Goal: Transaction & Acquisition: Purchase product/service

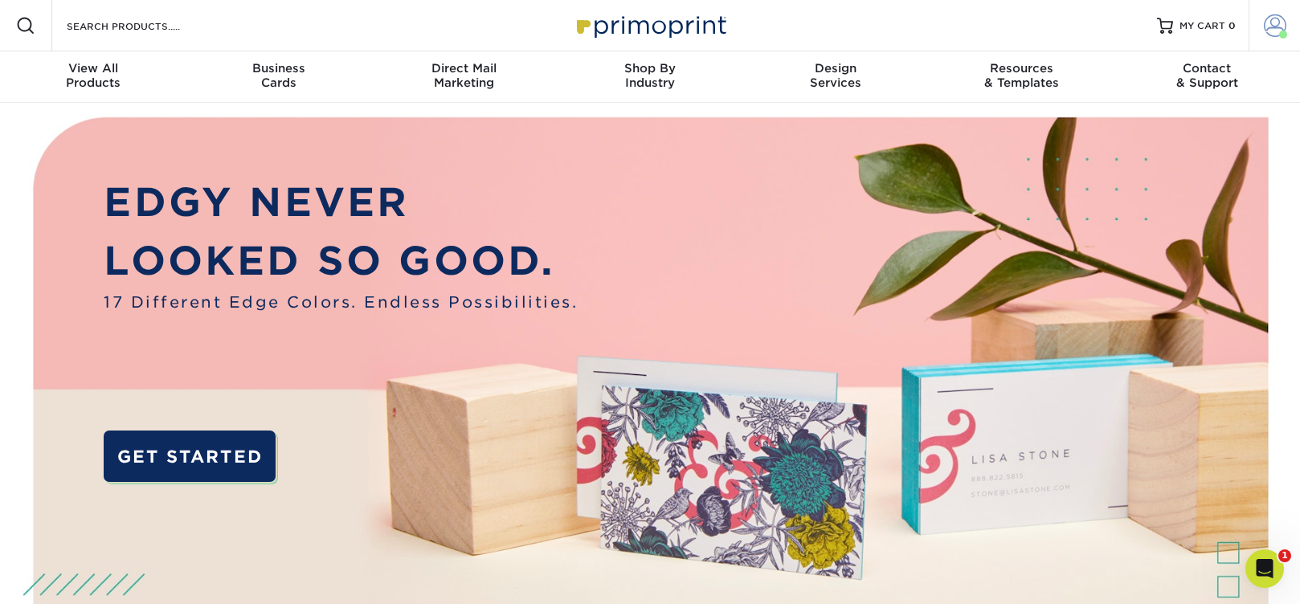
click at [1271, 27] on span at bounding box center [1275, 25] width 22 height 22
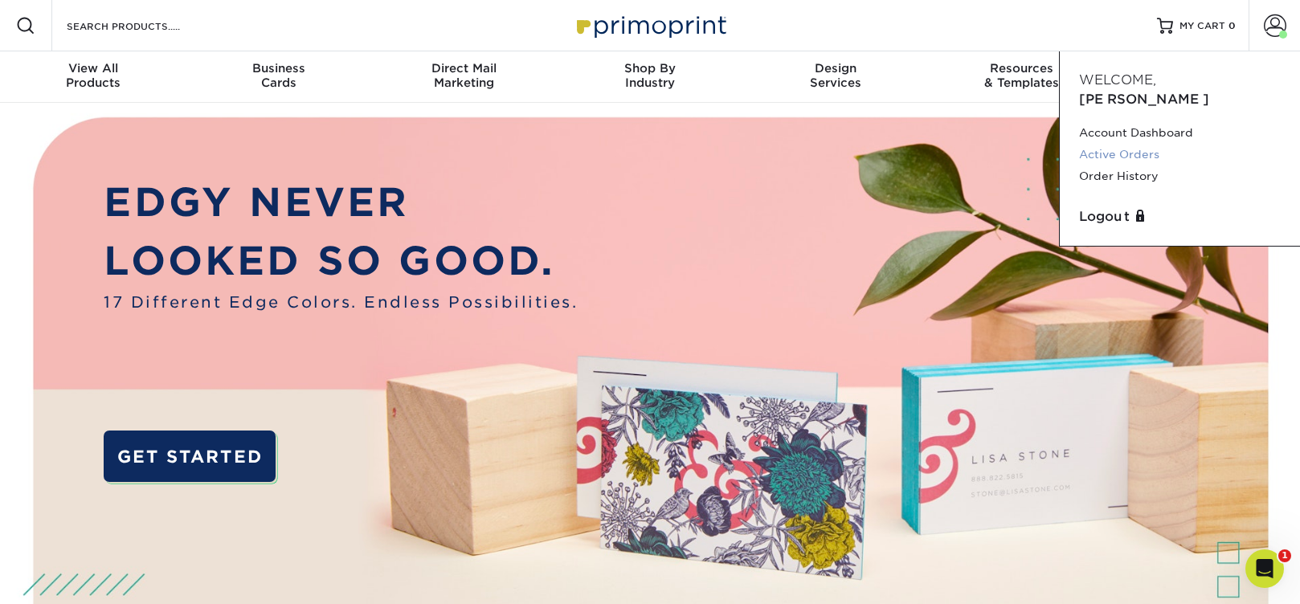
click at [1111, 144] on link "Active Orders" at bounding box center [1180, 155] width 202 height 22
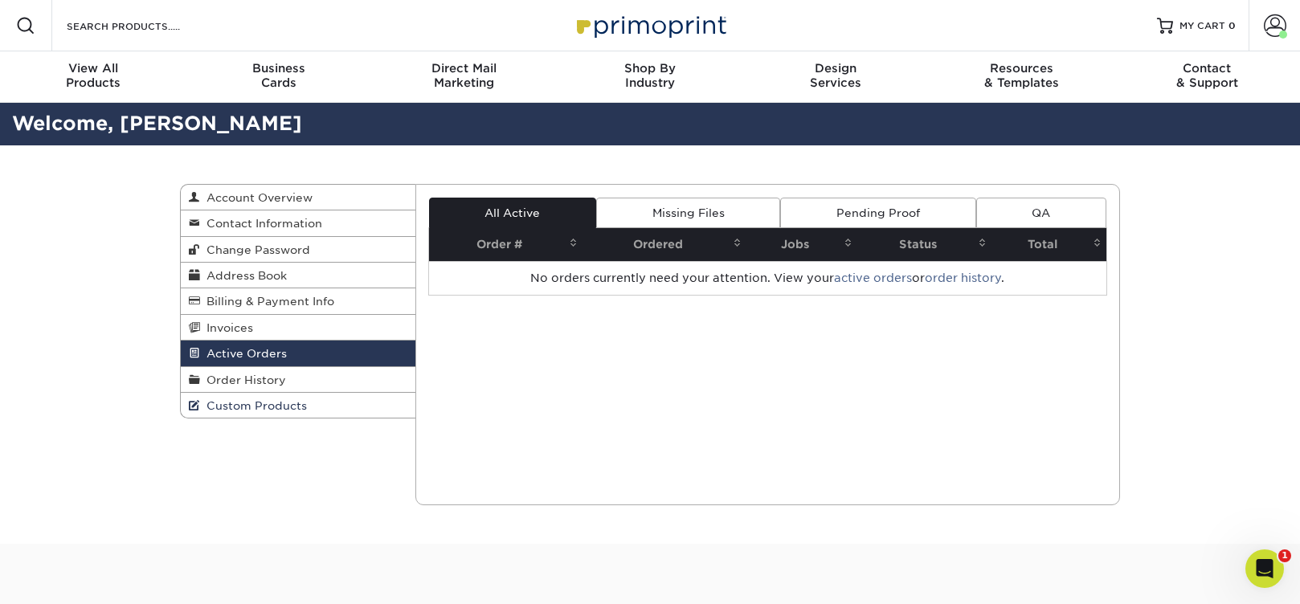
click at [258, 403] on span "Custom Products" at bounding box center [253, 405] width 107 height 13
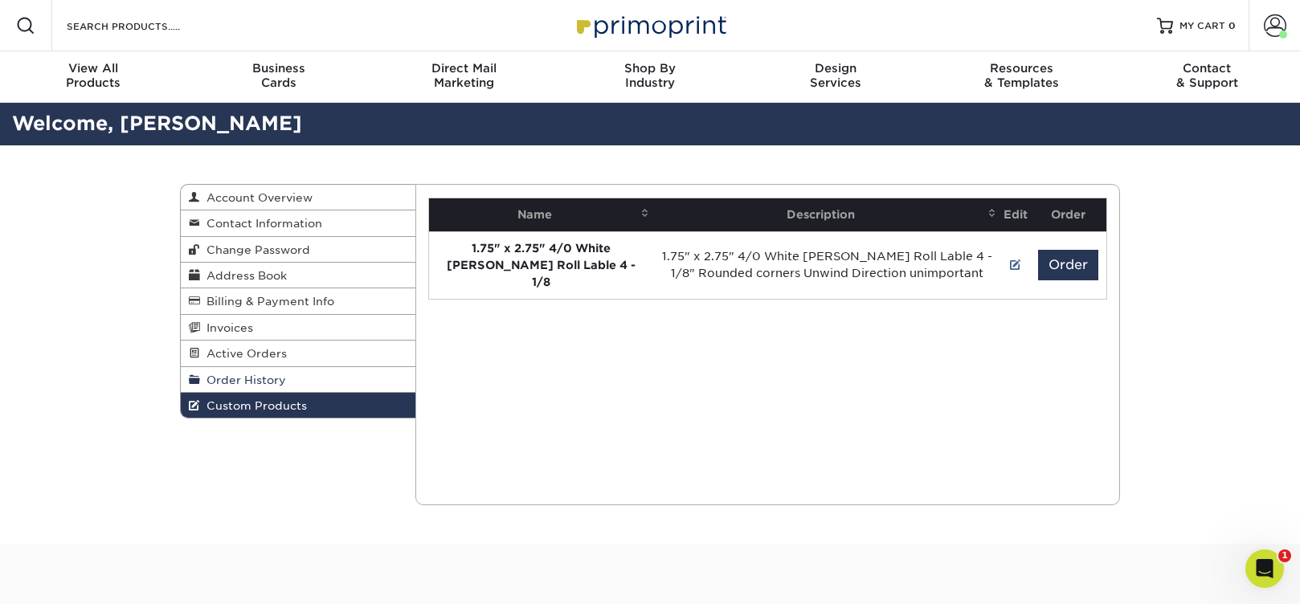
click at [262, 386] on span "Order History" at bounding box center [243, 380] width 86 height 13
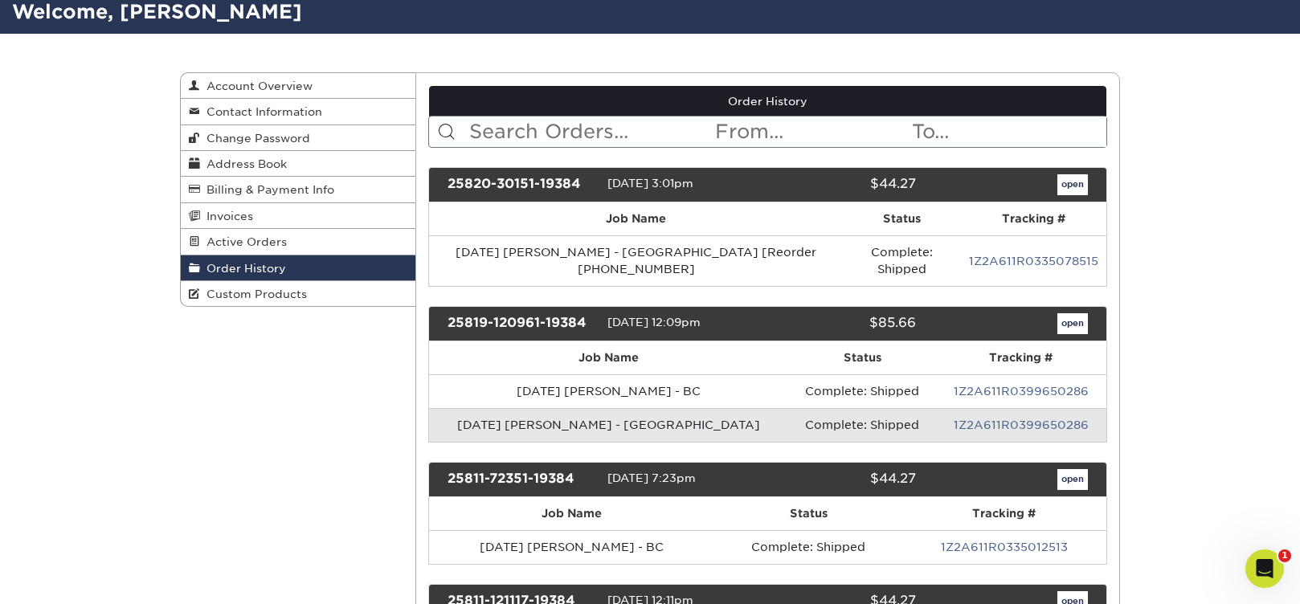
scroll to position [133, 0]
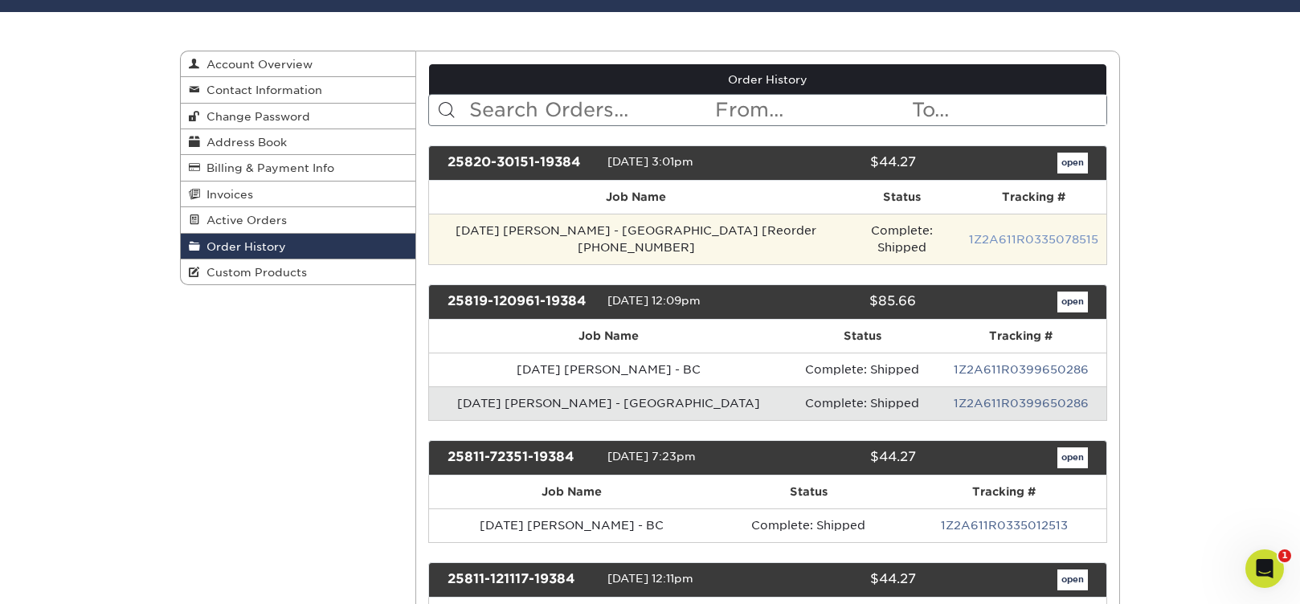
click at [1049, 235] on link "1Z2A611R0335078515" at bounding box center [1033, 239] width 129 height 13
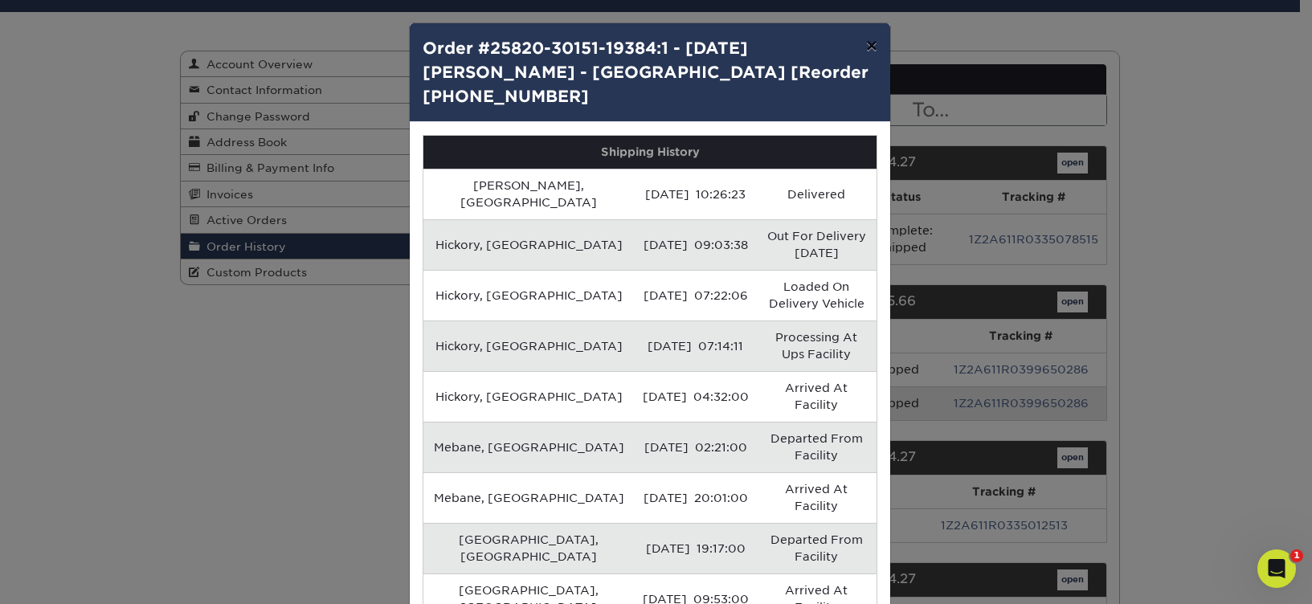
click at [862, 43] on button "×" at bounding box center [871, 45] width 37 height 45
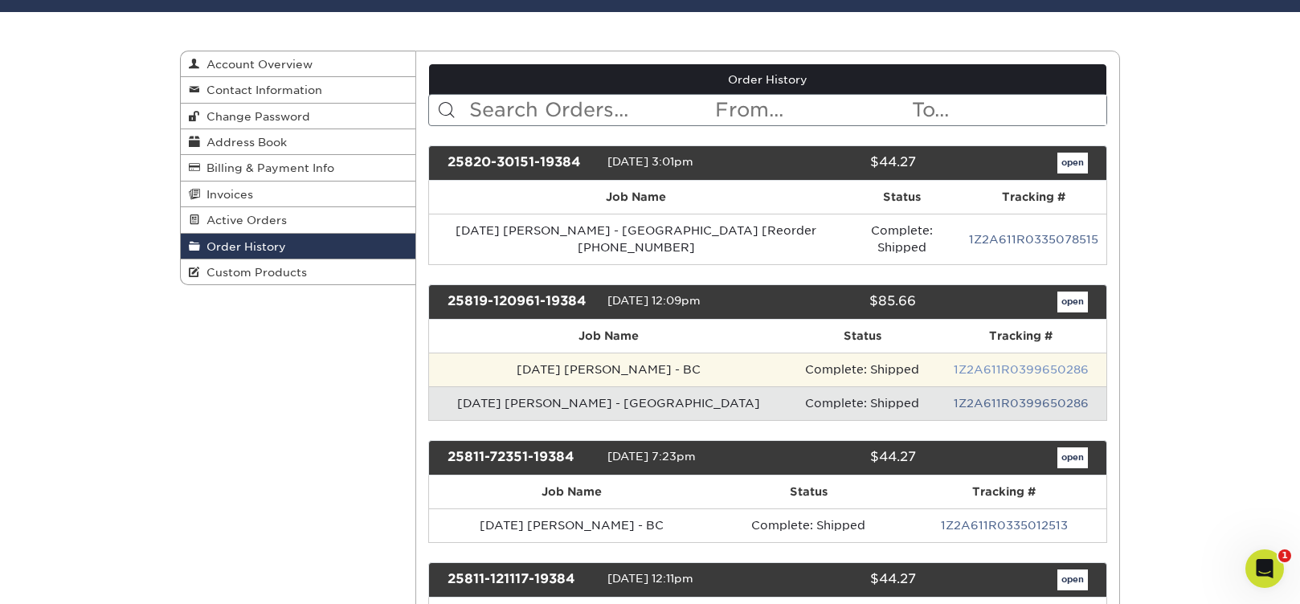
click at [964, 363] on link "1Z2A611R0399650286" at bounding box center [1021, 369] width 135 height 13
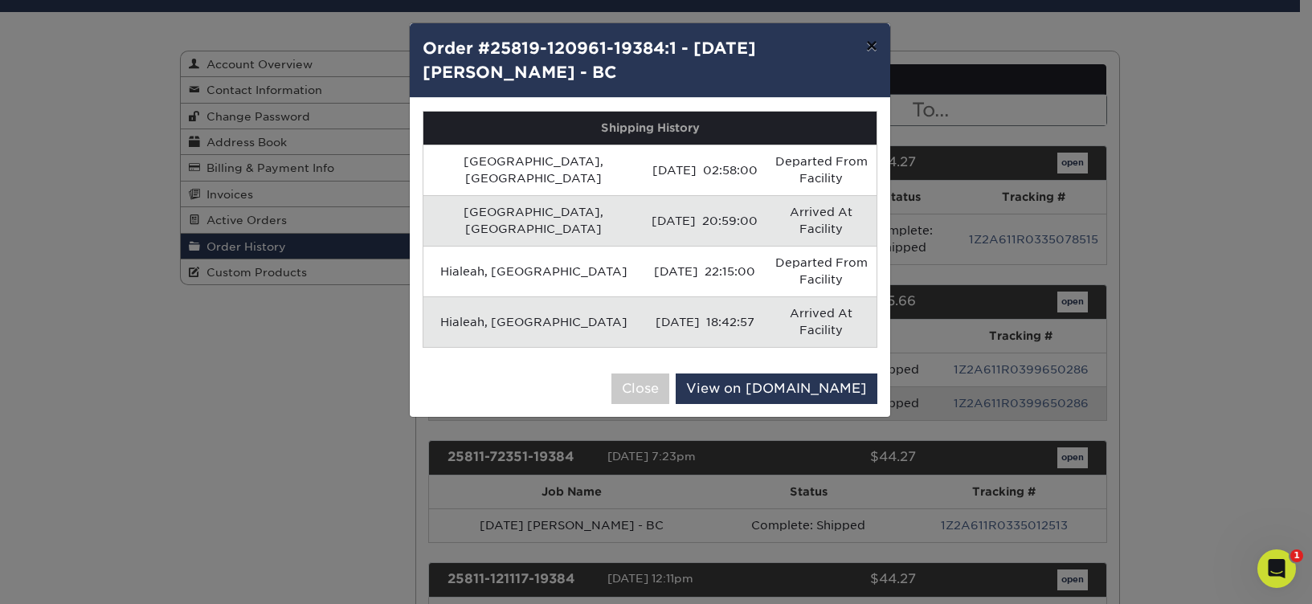
click at [878, 43] on button "×" at bounding box center [871, 45] width 37 height 45
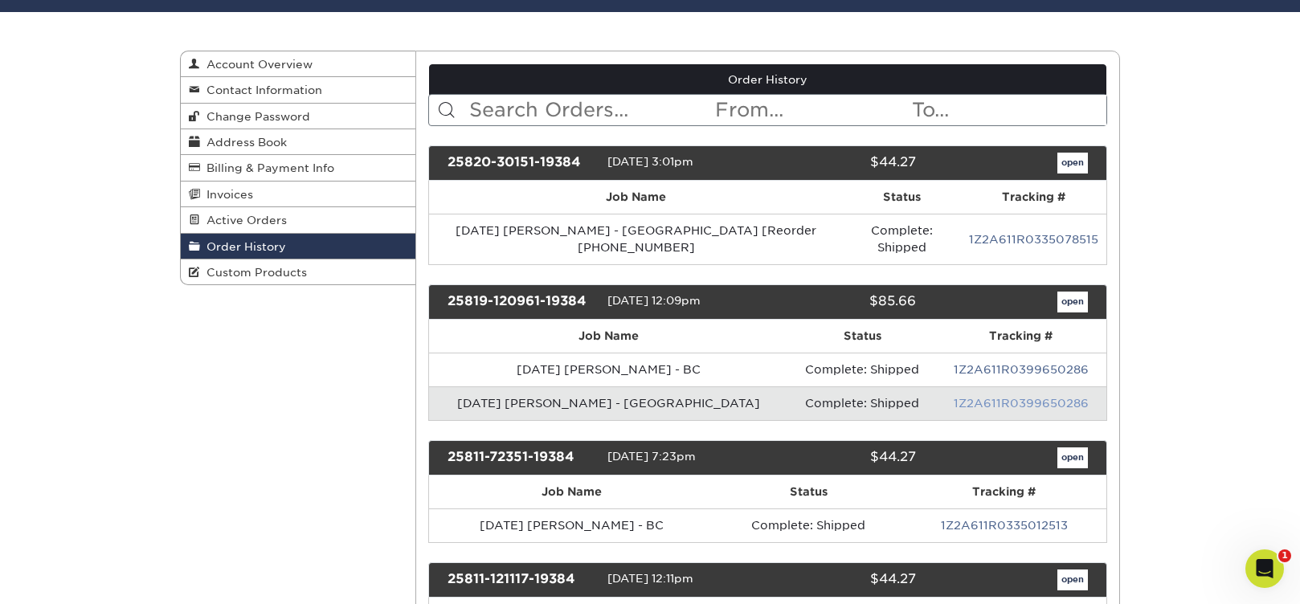
click at [964, 397] on link "1Z2A611R0399650286" at bounding box center [1021, 403] width 135 height 13
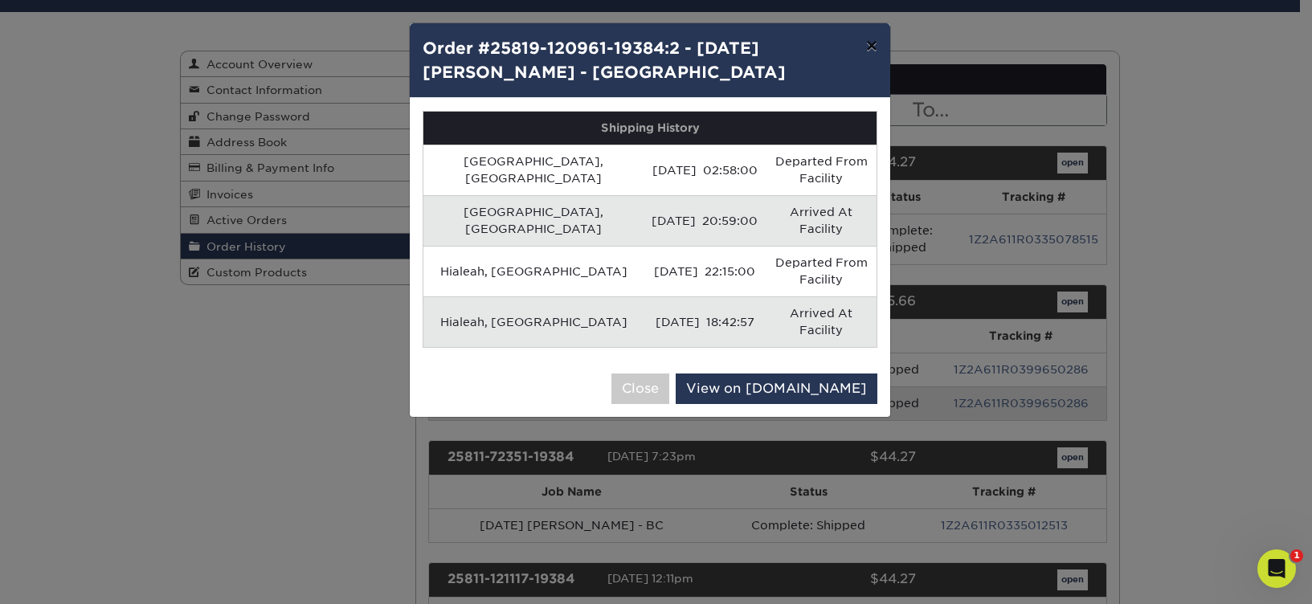
click at [874, 47] on button "×" at bounding box center [871, 45] width 37 height 45
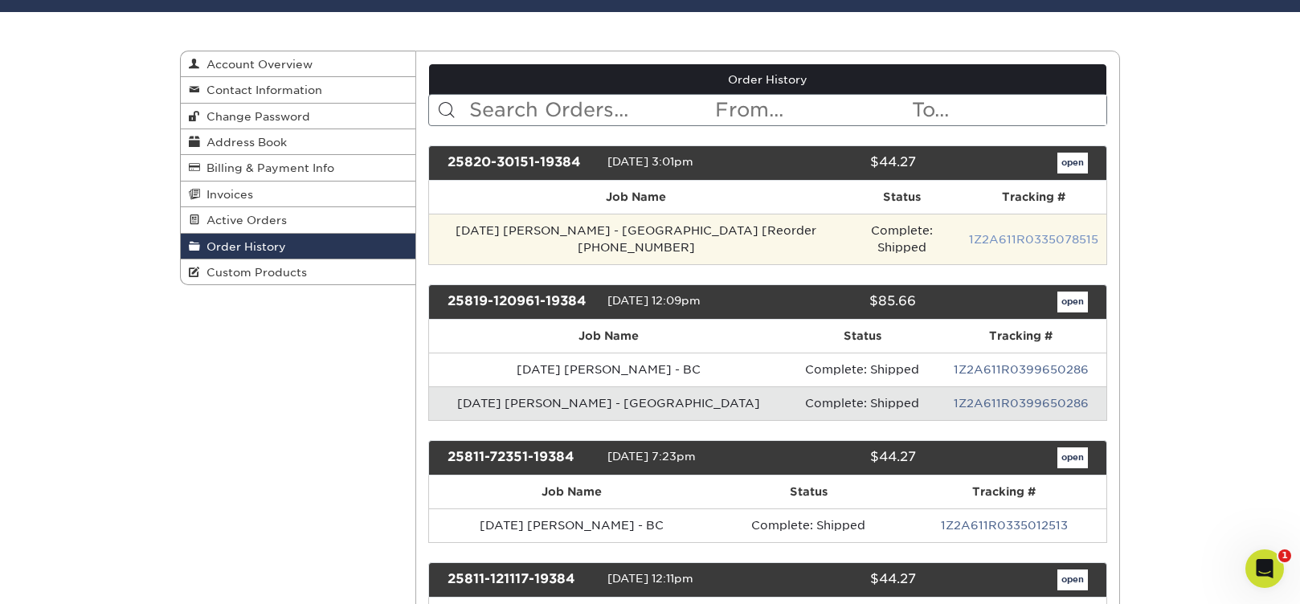
click at [992, 233] on link "1Z2A611R0335078515" at bounding box center [1033, 239] width 129 height 13
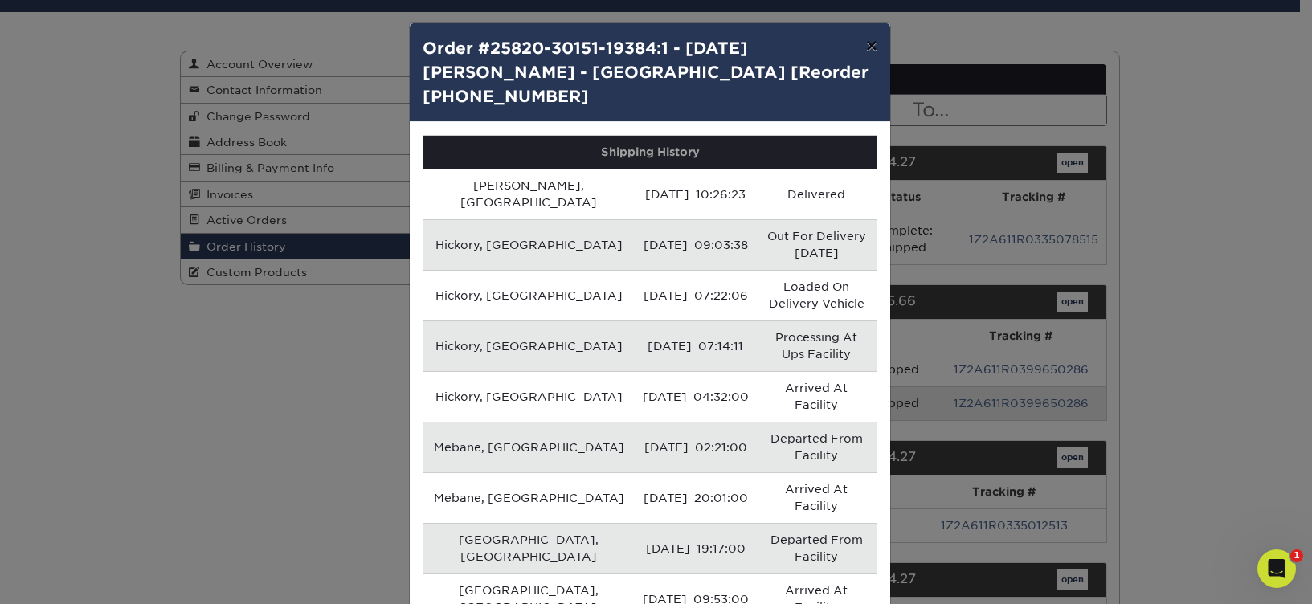
click at [872, 44] on button "×" at bounding box center [871, 45] width 37 height 45
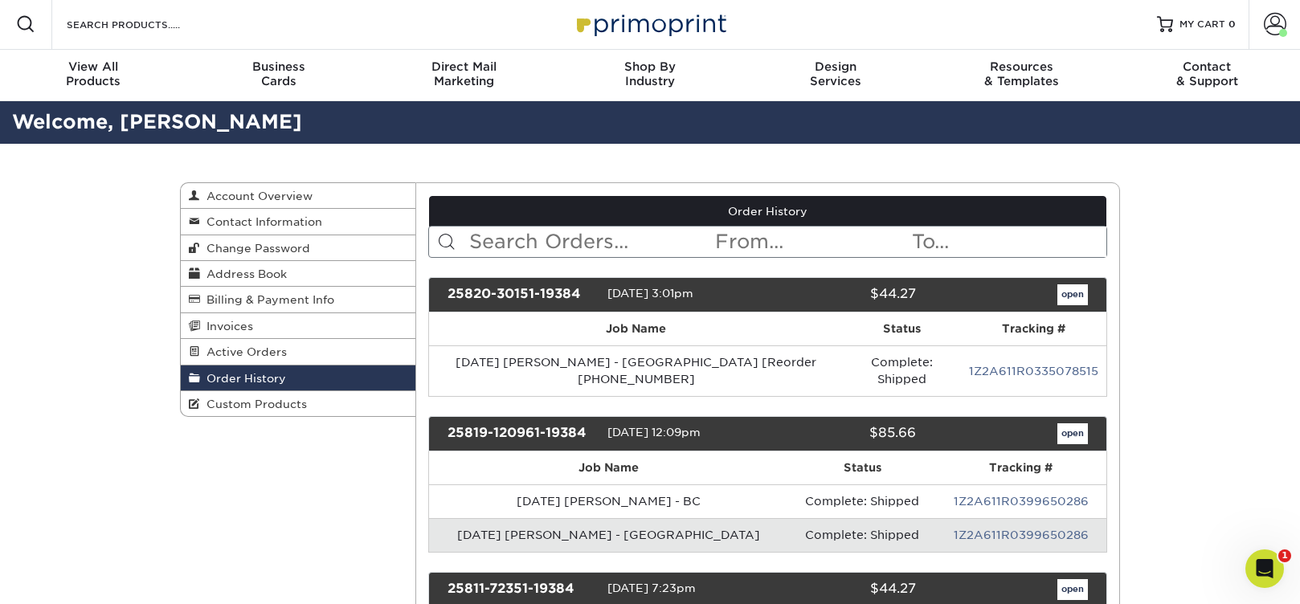
scroll to position [3, 0]
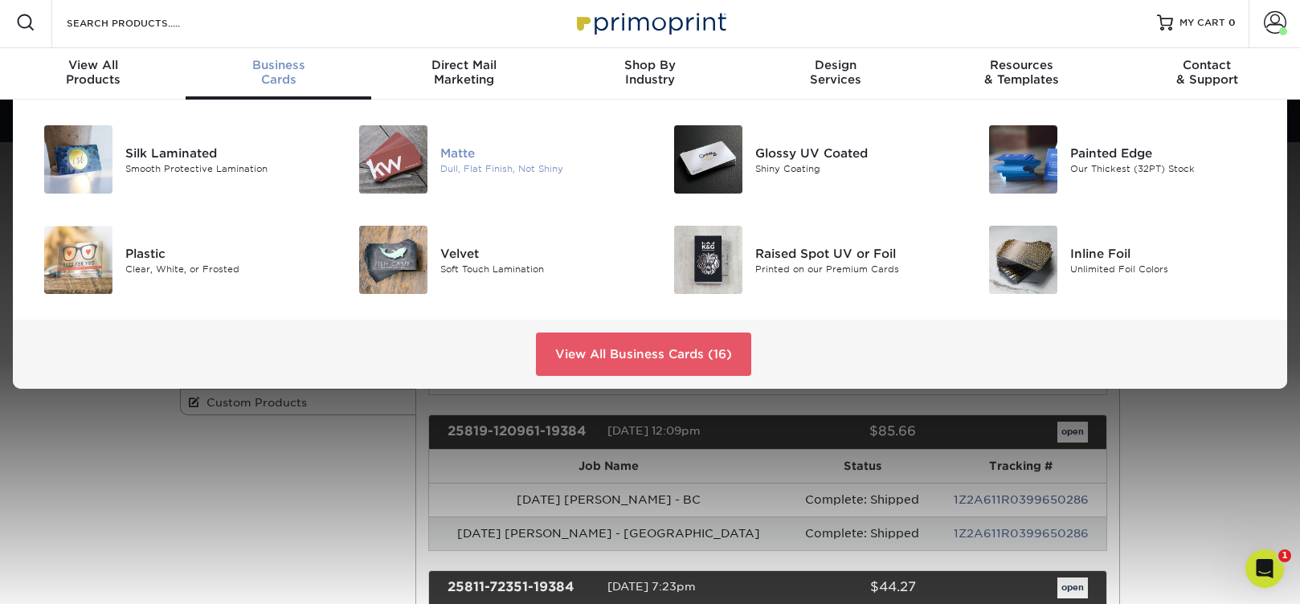
click at [422, 157] on img at bounding box center [393, 159] width 68 height 68
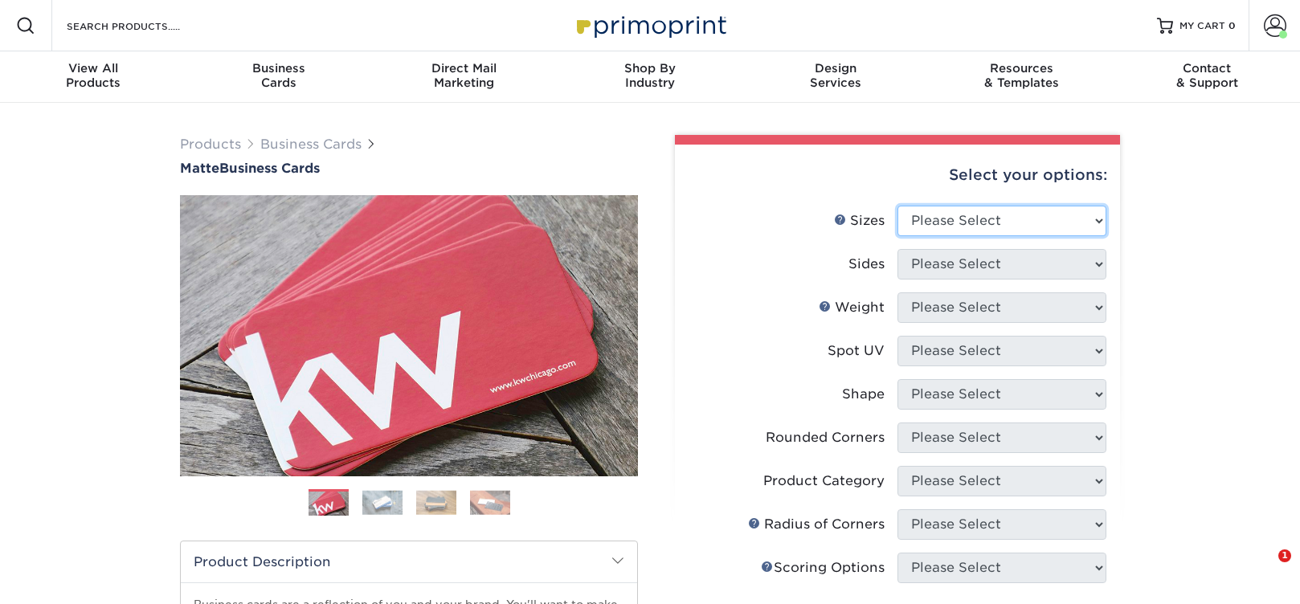
click at [970, 215] on select "Please Select 1.5" x 3.5" - Mini 1.75" x 3.5" - Mini 2" x 2" - Square 2" x 3" -…" at bounding box center [1002, 221] width 209 height 31
select select "2.00x3.50"
click at [898, 206] on select "Please Select 1.5" x 3.5" - Mini 1.75" x 3.5" - Mini 2" x 2" - Square 2" x 3" -…" at bounding box center [1002, 221] width 209 height 31
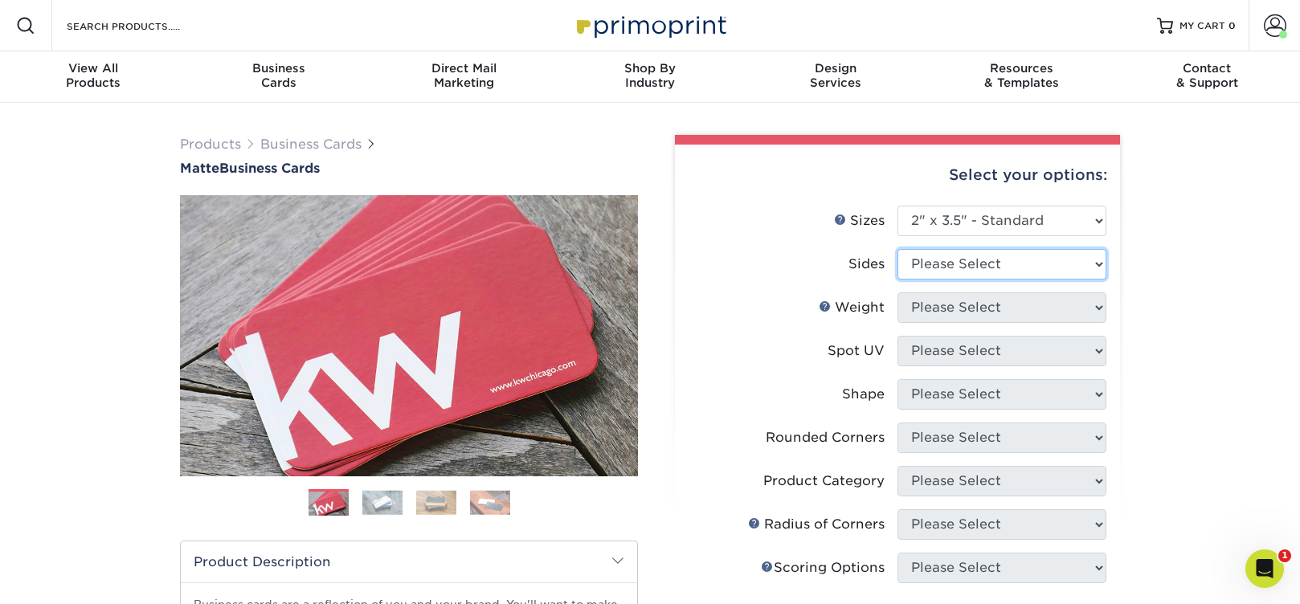
click at [982, 279] on select "Please Select Print Both Sides Print Front Only" at bounding box center [1002, 264] width 209 height 31
select select "13abbda7-1d64-4f25-8bb2-c179b224825d"
click at [898, 249] on select "Please Select Print Both Sides Print Front Only" at bounding box center [1002, 264] width 209 height 31
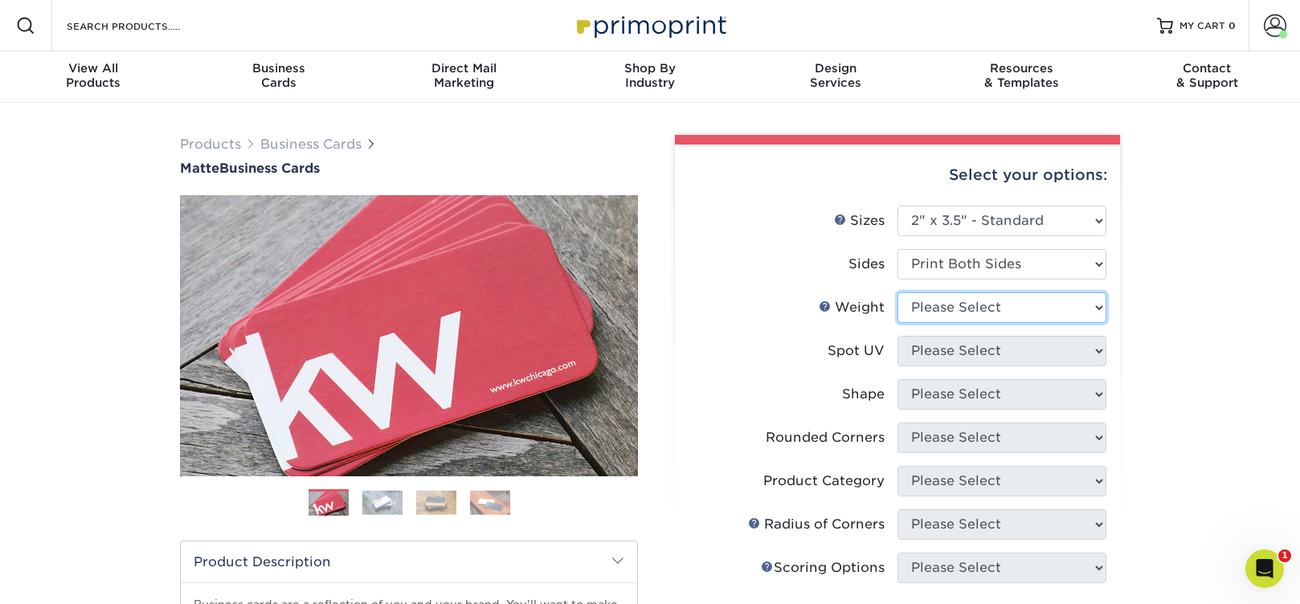
click at [984, 299] on select "Please Select 16PT 14PT" at bounding box center [1002, 307] width 209 height 31
select select "14PT"
click at [898, 292] on select "Please Select 16PT 14PT" at bounding box center [1002, 307] width 209 height 31
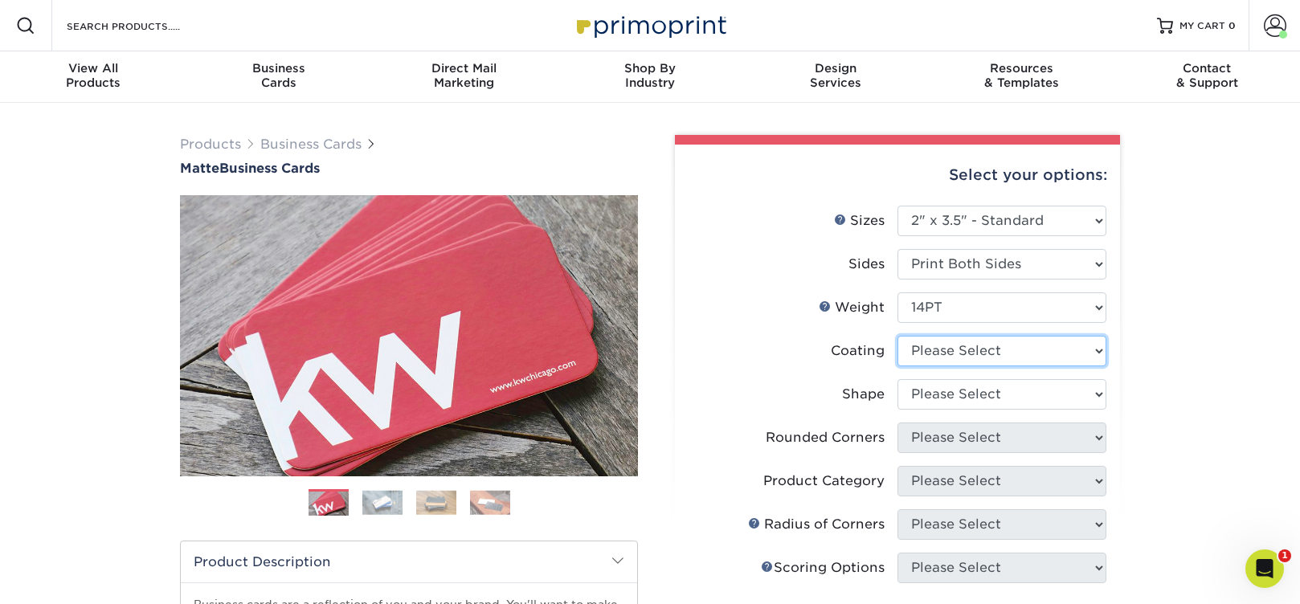
click at [970, 354] on select at bounding box center [1002, 351] width 209 height 31
select select "121bb7b5-3b4d-429f-bd8d-bbf80e953313"
click at [898, 336] on select at bounding box center [1002, 351] width 209 height 31
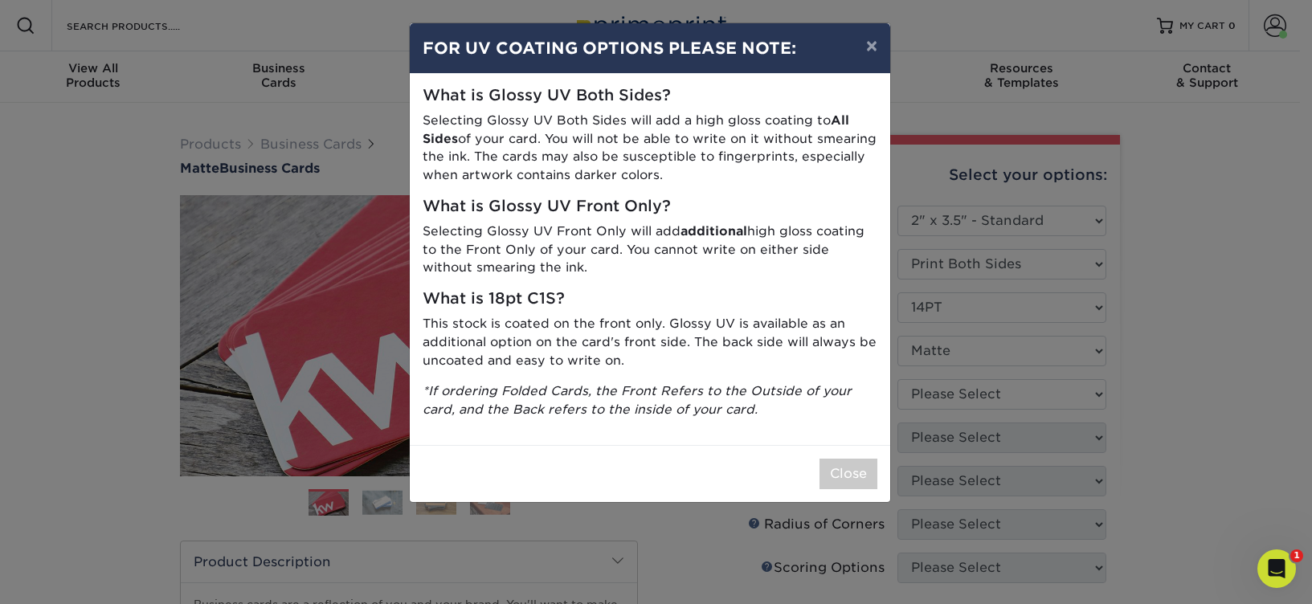
click at [956, 384] on div "× FOR UV COATING OPTIONS PLEASE NOTE: What is Glossy UV Both Sides? Selecting G…" at bounding box center [656, 302] width 1312 height 604
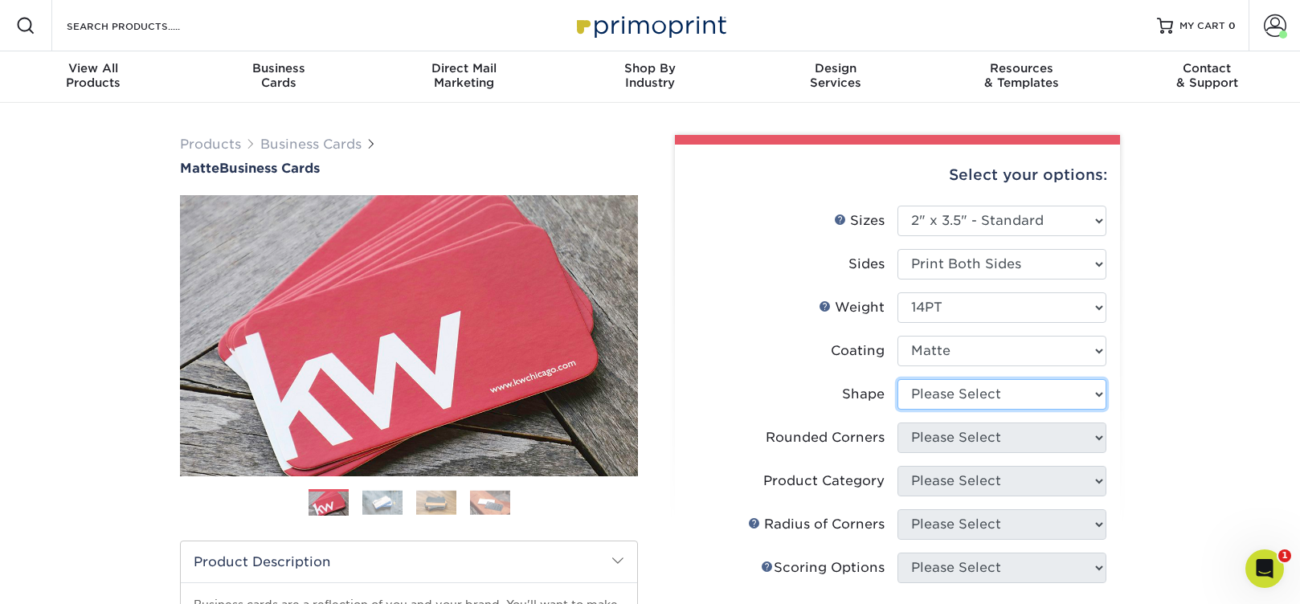
click at [947, 388] on select "Please Select Standard" at bounding box center [1002, 394] width 209 height 31
select select "standard"
click at [898, 379] on select "Please Select Standard" at bounding box center [1002, 394] width 209 height 31
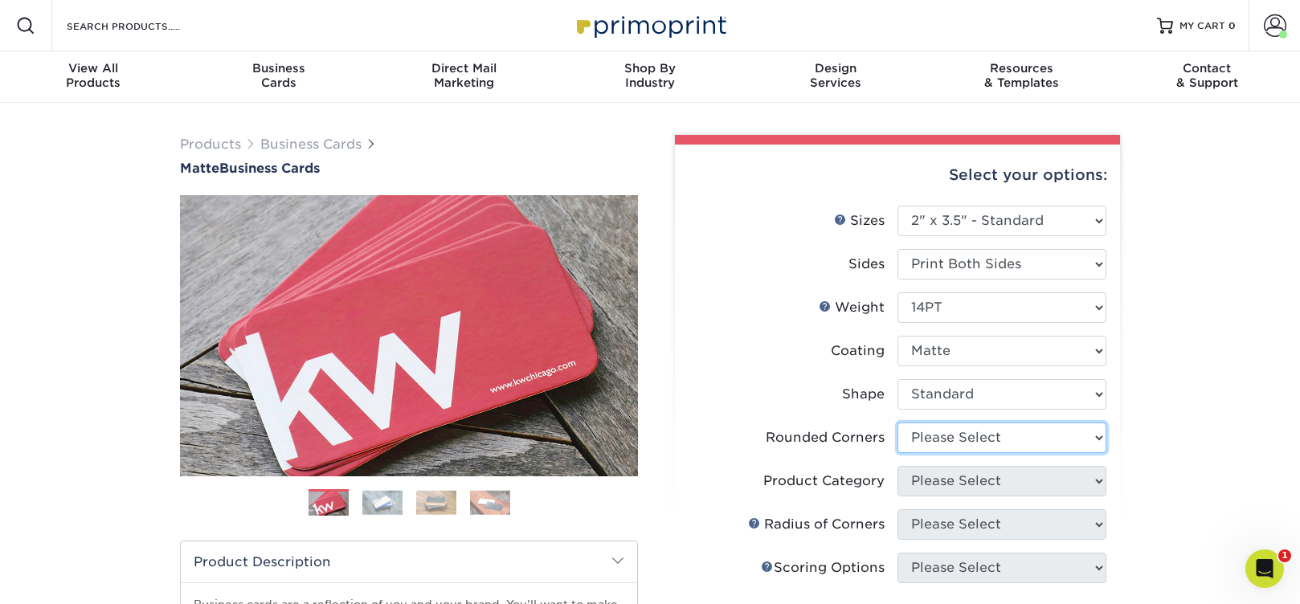
click at [938, 432] on select "Please Select Yes - Round 2 Corners Yes - Round 4 Corners No" at bounding box center [1002, 438] width 209 height 31
select select "0"
click at [898, 423] on select "Please Select Yes - Round 2 Corners Yes - Round 4 Corners No" at bounding box center [1002, 438] width 209 height 31
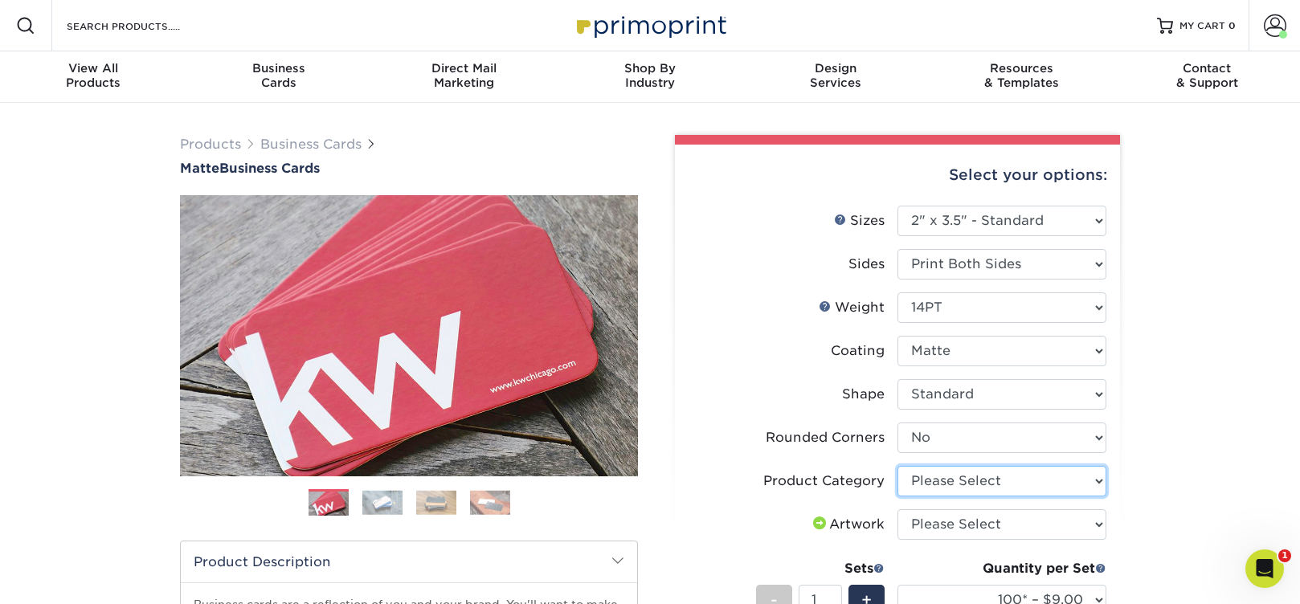
click at [939, 485] on select "Please Select Business Cards" at bounding box center [1002, 481] width 209 height 31
select select "3b5148f1-0588-4f88-a218-97bcfdce65c1"
click at [898, 466] on select "Please Select Business Cards" at bounding box center [1002, 481] width 209 height 31
click at [948, 520] on select "Please Select I will upload files I need a design - $100" at bounding box center [1002, 524] width 209 height 31
select select "upload"
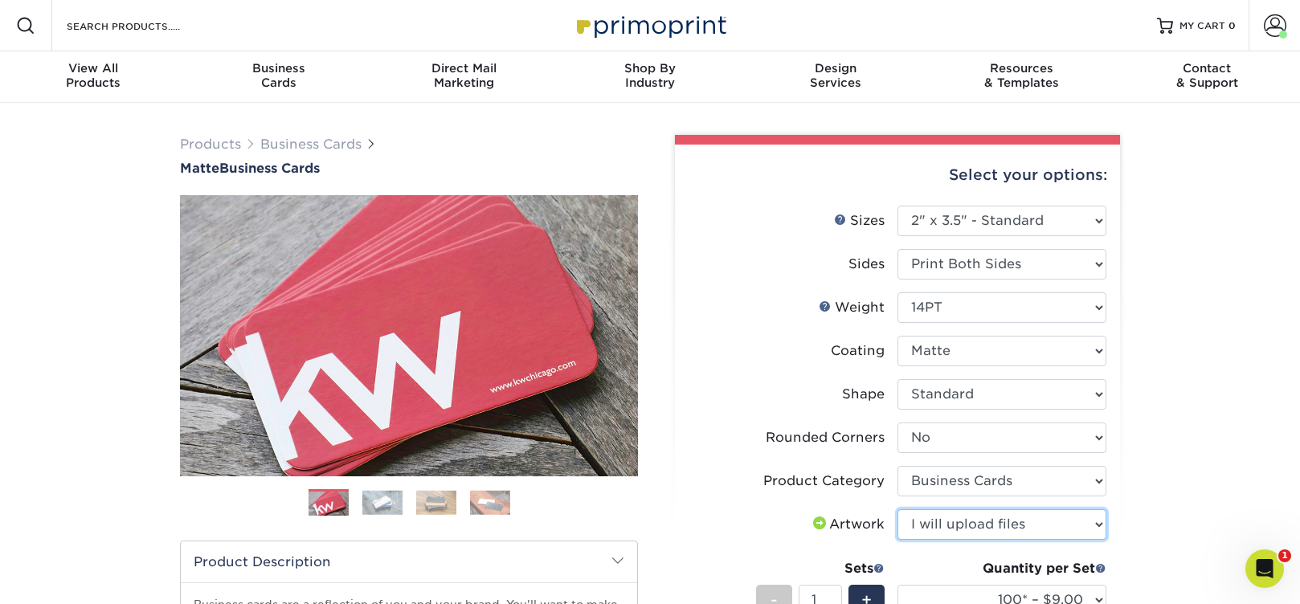
click at [898, 509] on select "Please Select I will upload files I need a design - $100" at bounding box center [1002, 524] width 209 height 31
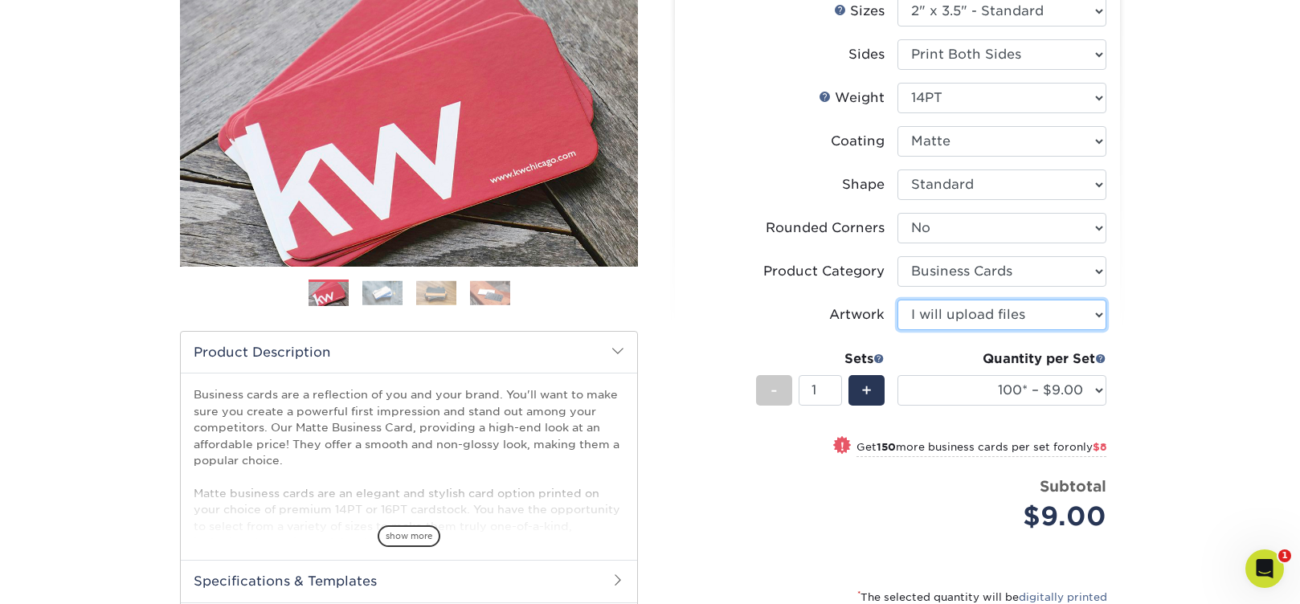
scroll to position [210, 0]
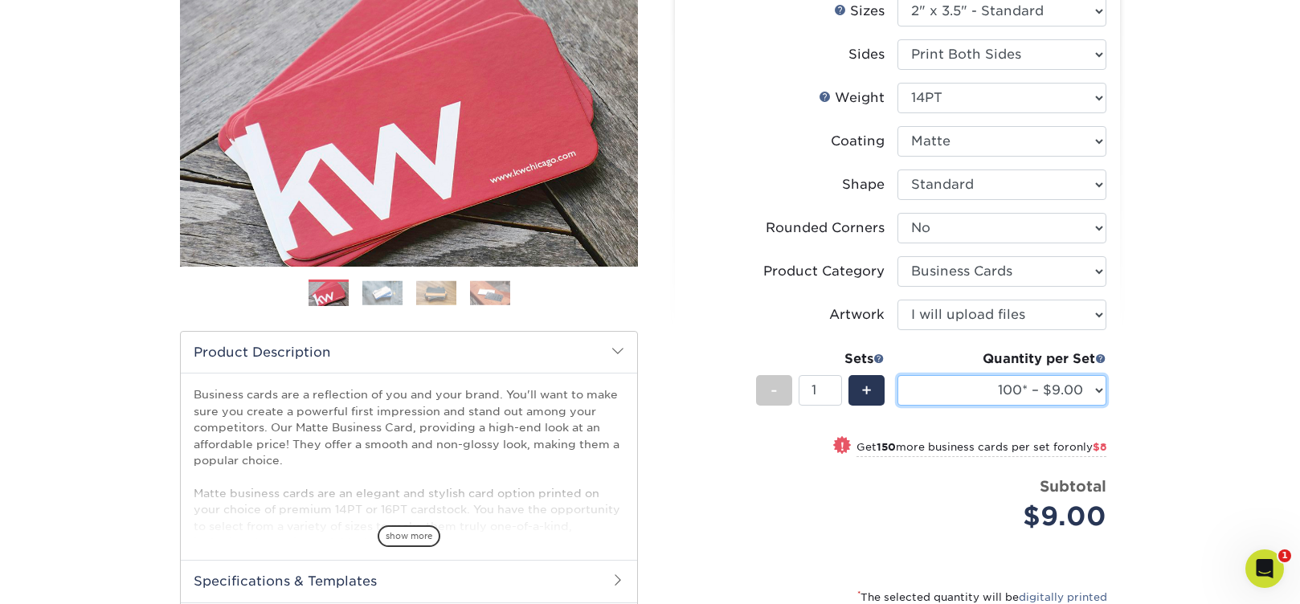
click at [1009, 395] on select "100* – $9.00 250* – $17.00 500 – $33.00 1000 – $42.00 2500 – $75.00 5000 – $143…" at bounding box center [1002, 390] width 209 height 31
select select "250* – $17.00"
click at [898, 375] on select "100* – $9.00 250* – $17.00 500 – $33.00 1000 – $42.00 2500 – $75.00 5000 – $143…" at bounding box center [1002, 390] width 209 height 31
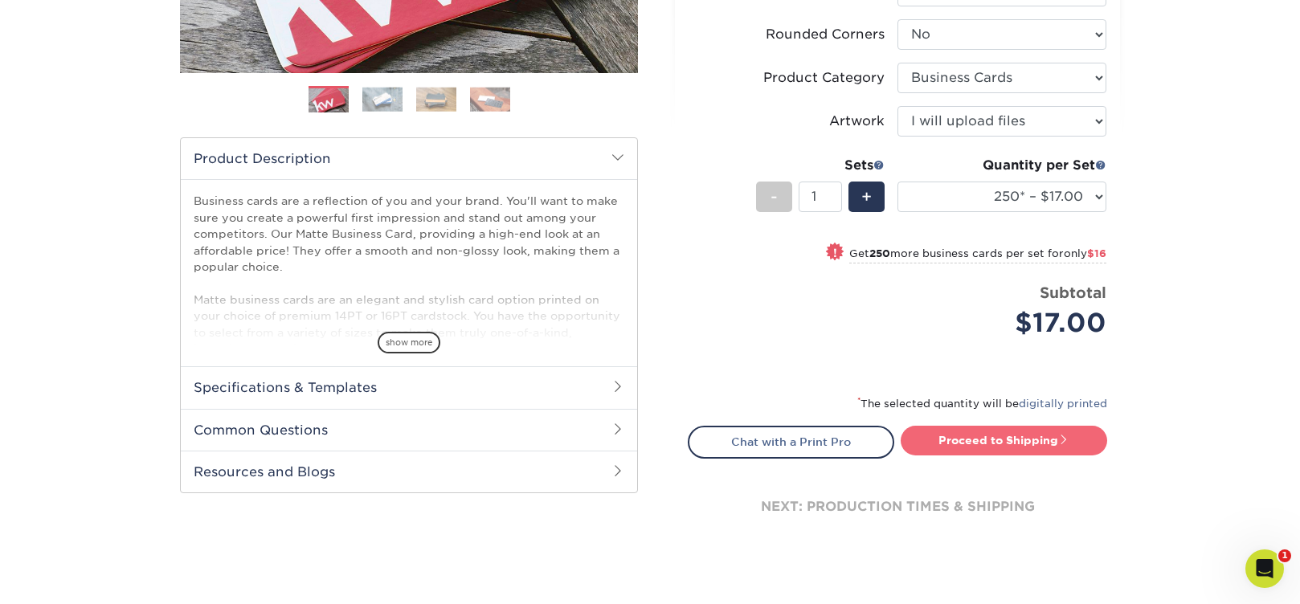
click at [1033, 437] on link "Proceed to Shipping" at bounding box center [1004, 440] width 206 height 29
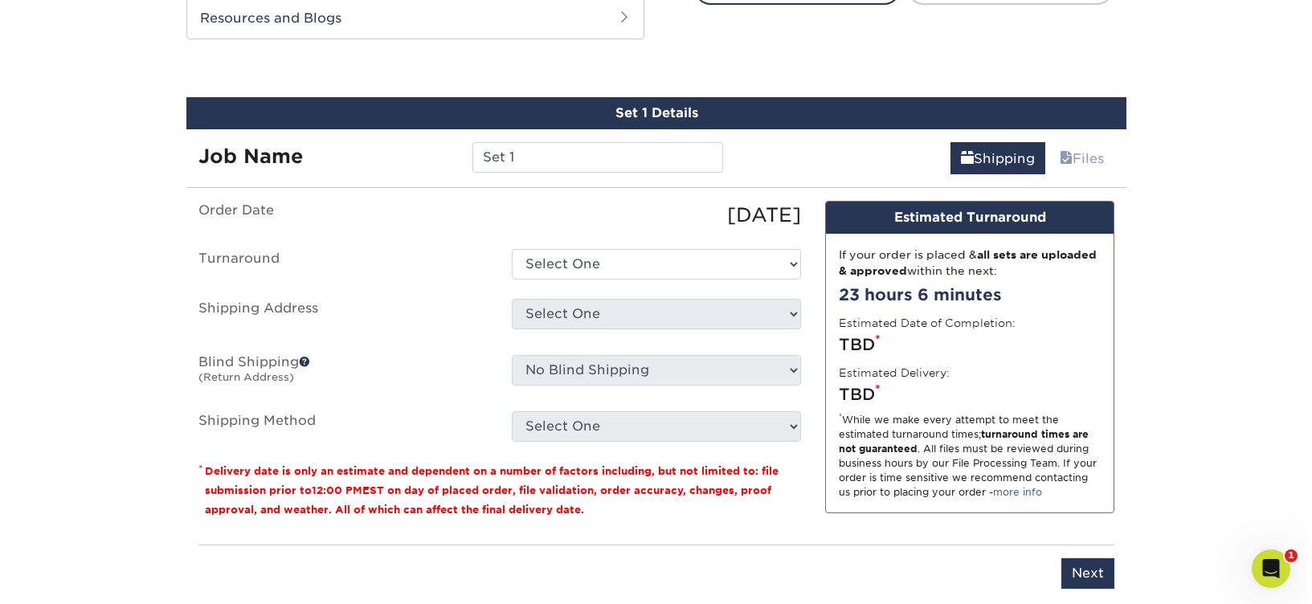
scroll to position [873, 0]
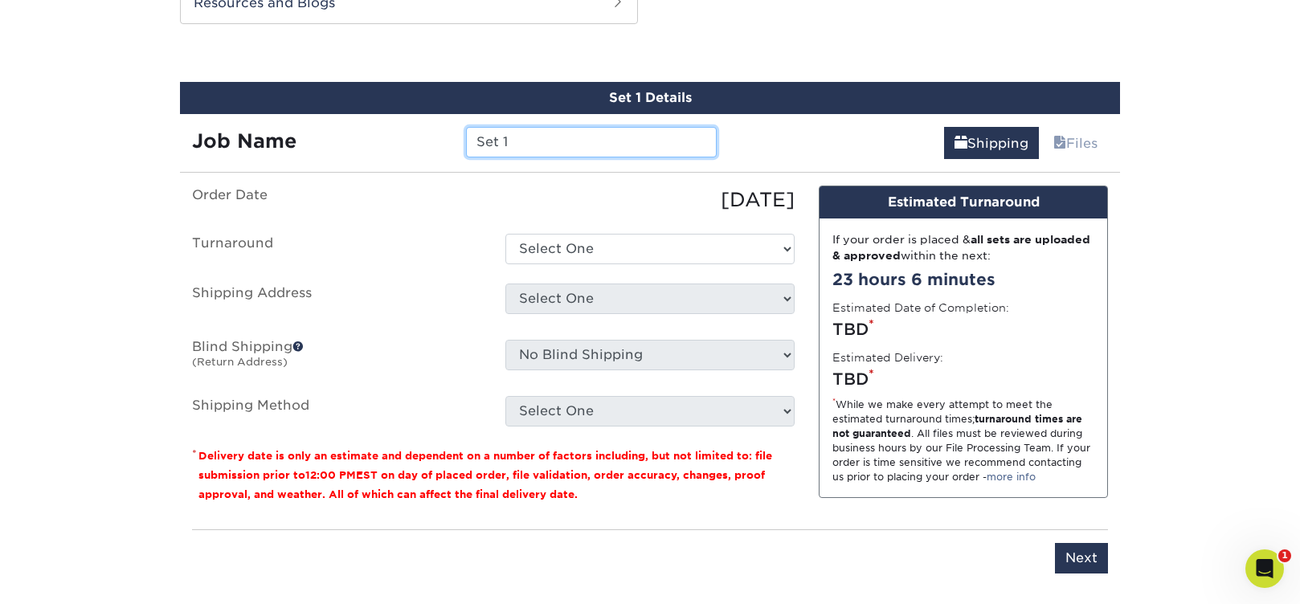
drag, startPoint x: 538, startPoint y: 141, endPoint x: 420, endPoint y: 141, distance: 117.3
click at [420, 141] on div "Job Name Set 1" at bounding box center [454, 142] width 549 height 31
type input "[DATE] [PERSON_NAME] - [GEOGRAPHIC_DATA]"
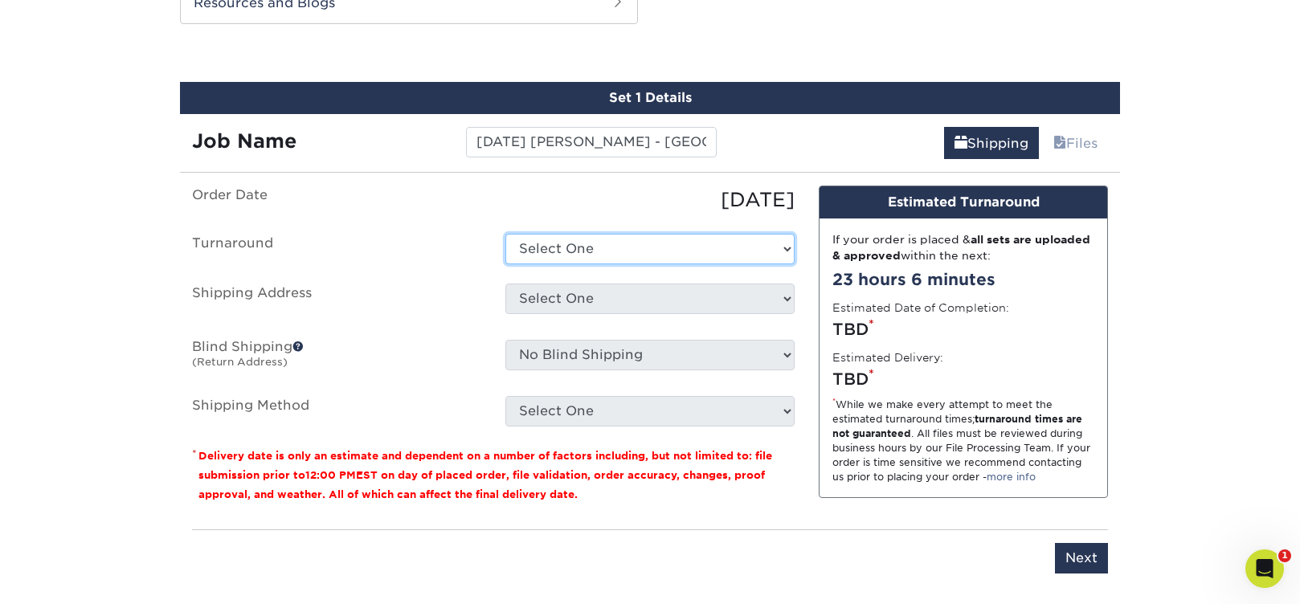
click at [567, 259] on select "Select One 2-4 Business Days 2 Day Next Business Day" at bounding box center [649, 249] width 289 height 31
select select "56f96fba-ecd4-4e1b-a4a4-6bff8fef1ff9"
click at [505, 234] on select "Select One 2-4 Business Days 2 Day Next Business Day" at bounding box center [649, 249] width 289 height 31
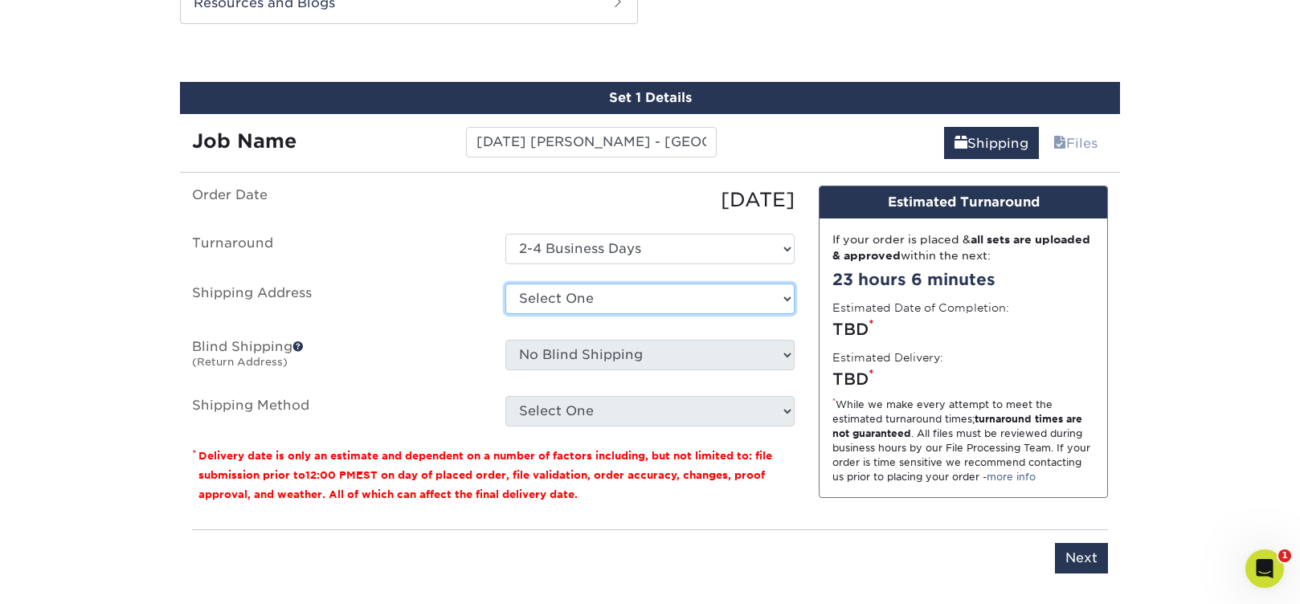
click at [579, 296] on select "Select One Business Cards - Leanne King Carolina Caring Carolina Caring Carolin…" at bounding box center [649, 299] width 289 height 31
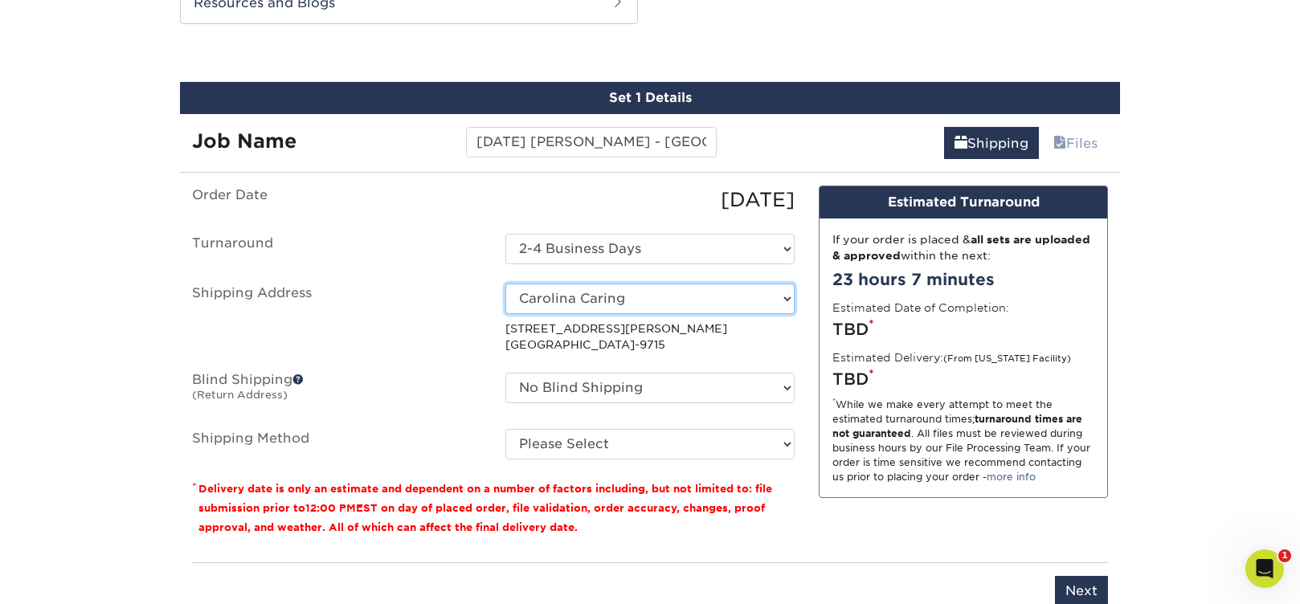
click at [713, 296] on select "Select One Business Cards - Leanne King Carolina Caring Carolina Caring Carolin…" at bounding box center [649, 299] width 289 height 31
drag, startPoint x: 653, startPoint y: 345, endPoint x: 499, endPoint y: 329, distance: 155.1
click at [499, 329] on div "Select One Business Cards - Leanne King Carolina Caring Carolina Caring Carolin…" at bounding box center [649, 319] width 313 height 70
copy p "2240 Remount Rd Gastonia, NC 28054-4725"
click at [758, 289] on select "Select One Business Cards - Leanne King Carolina Caring Carolina Caring Carolin…" at bounding box center [649, 299] width 289 height 31
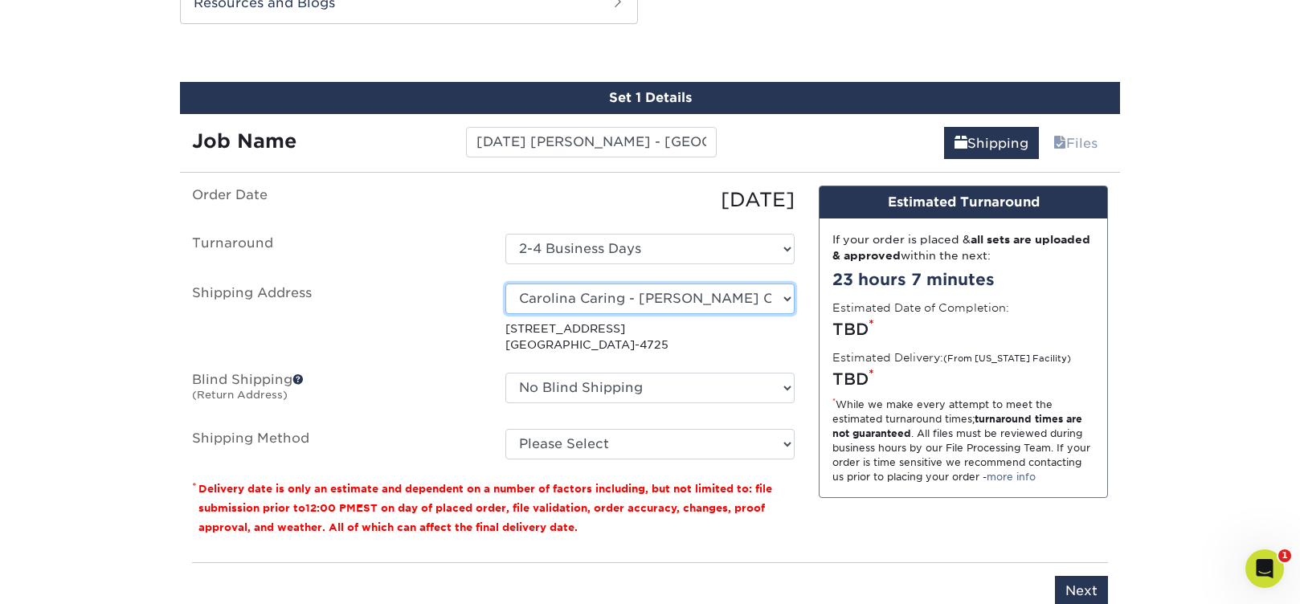
select select "newaddress"
click at [505, 284] on select "Select One Business Cards - Leanne King Carolina Caring Carolina Caring Carolin…" at bounding box center [649, 299] width 289 height 31
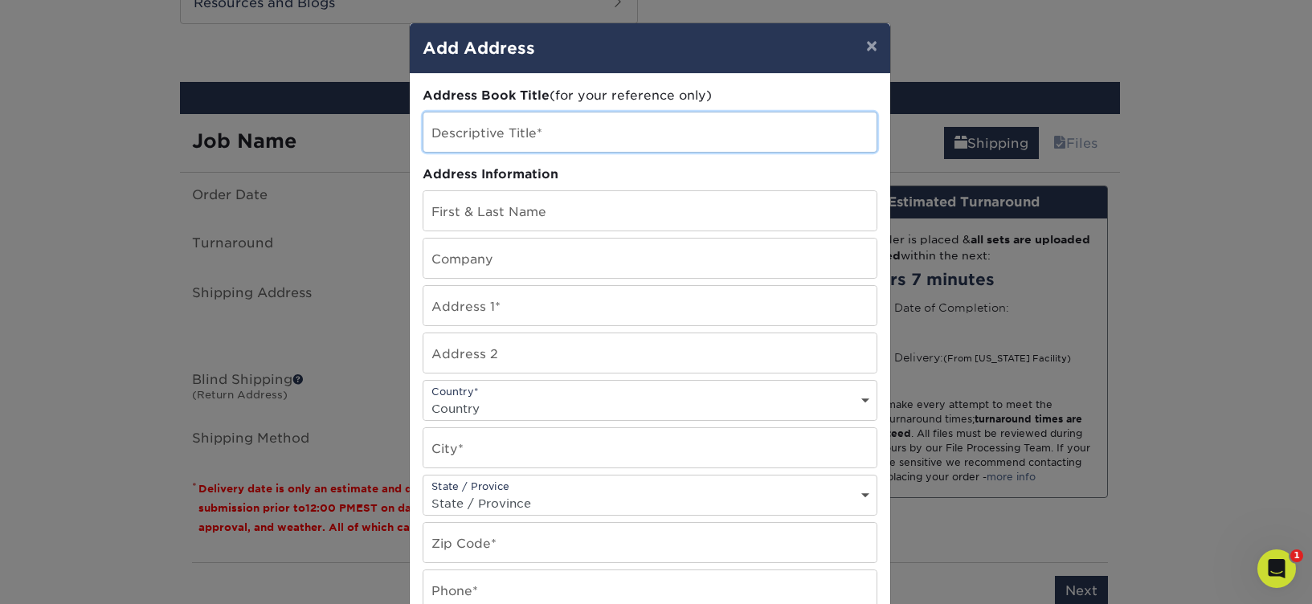
click at [570, 133] on input "text" at bounding box center [649, 131] width 453 height 39
type input "Pam Markland - Carolina Caring"
click at [551, 211] on input "text" at bounding box center [649, 210] width 453 height 39
type input "C"
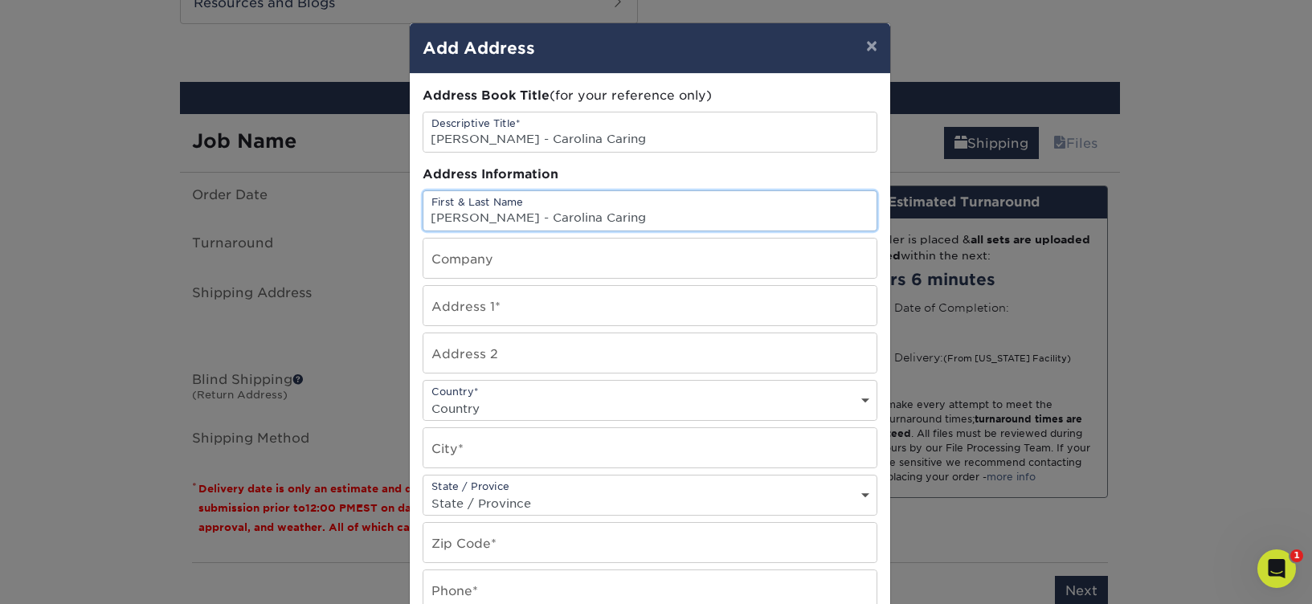
drag, startPoint x: 652, startPoint y: 223, endPoint x: 509, endPoint y: 222, distance: 143.0
click at [509, 222] on input "Pam Markland - Carolina Caring" at bounding box center [649, 210] width 453 height 39
type input "[PERSON_NAME]"
click at [525, 253] on input "text" at bounding box center [649, 258] width 453 height 39
type input "Carolina Caring"
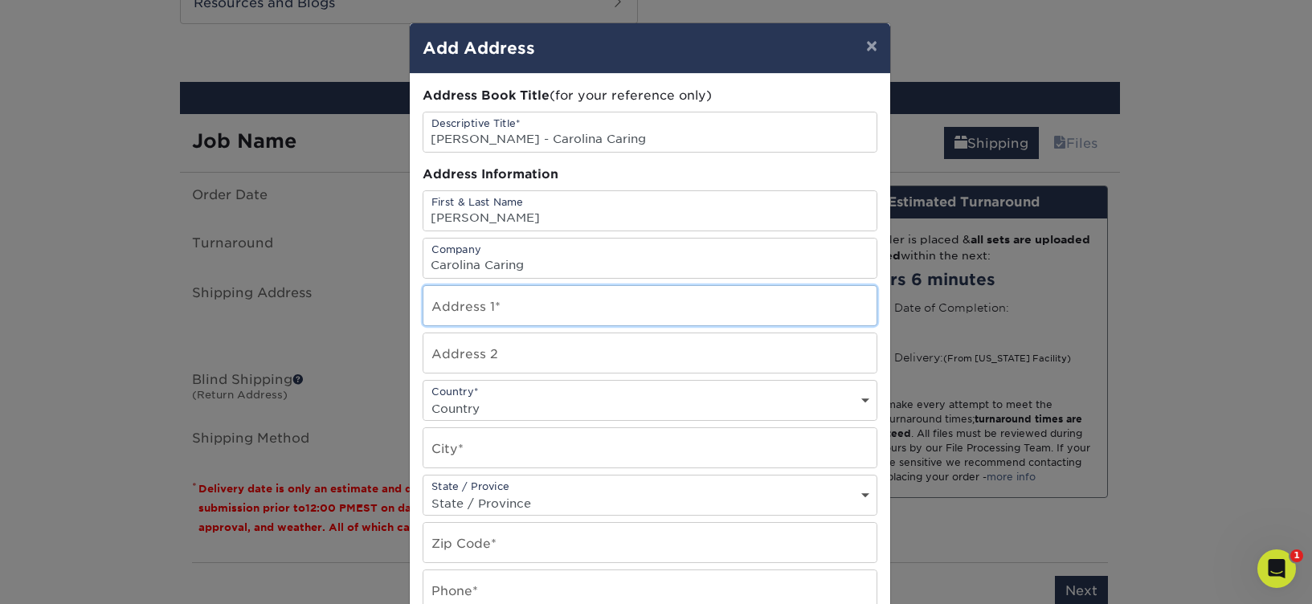
click at [732, 304] on input "text" at bounding box center [649, 305] width 453 height 39
paste input "2240 Remount Rd Gastonia, NC 28054-4725"
drag, startPoint x: 726, startPoint y: 309, endPoint x: 539, endPoint y: 308, distance: 186.4
click at [539, 308] on input "2240 Remount Rd Gastonia, NC 28054-4725" at bounding box center [649, 305] width 453 height 39
type input "[STREET_ADDRESS]"
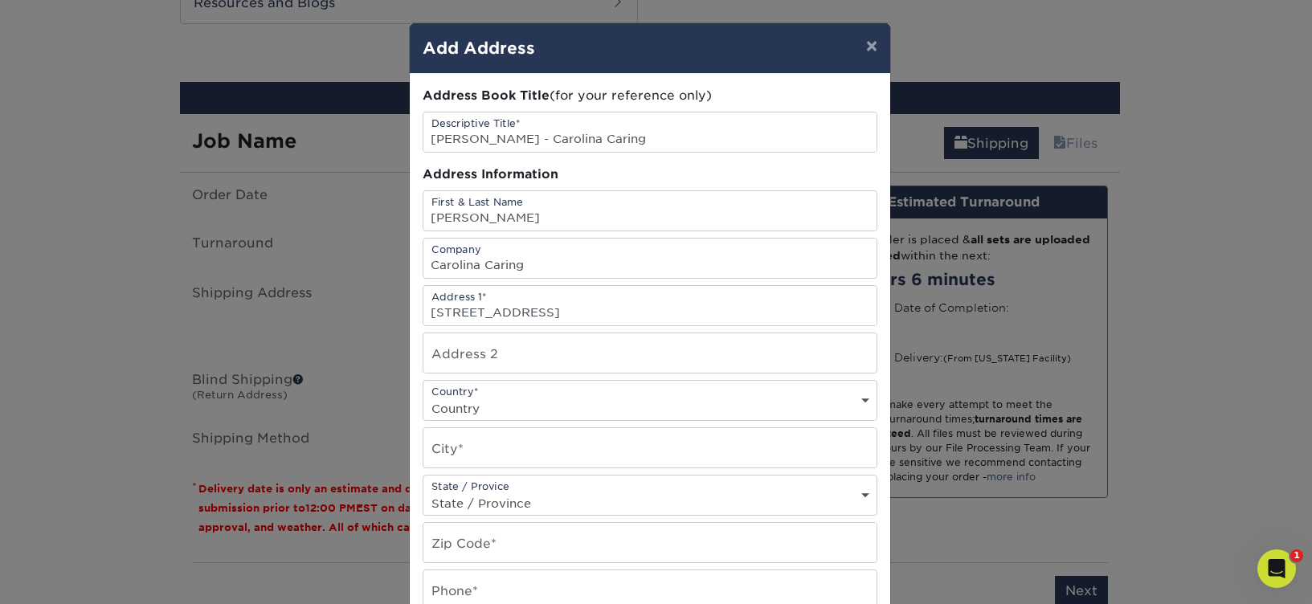
click at [534, 402] on select "Country United States Canada ----------------------------- Afghanistan Albania …" at bounding box center [649, 408] width 453 height 23
select select "US"
click at [423, 397] on select "Country United States Canada ----------------------------- Afghanistan Albania …" at bounding box center [649, 408] width 453 height 23
click at [480, 452] on input "text" at bounding box center [649, 447] width 453 height 39
paste input "Gastonia, NC 28054-4725"
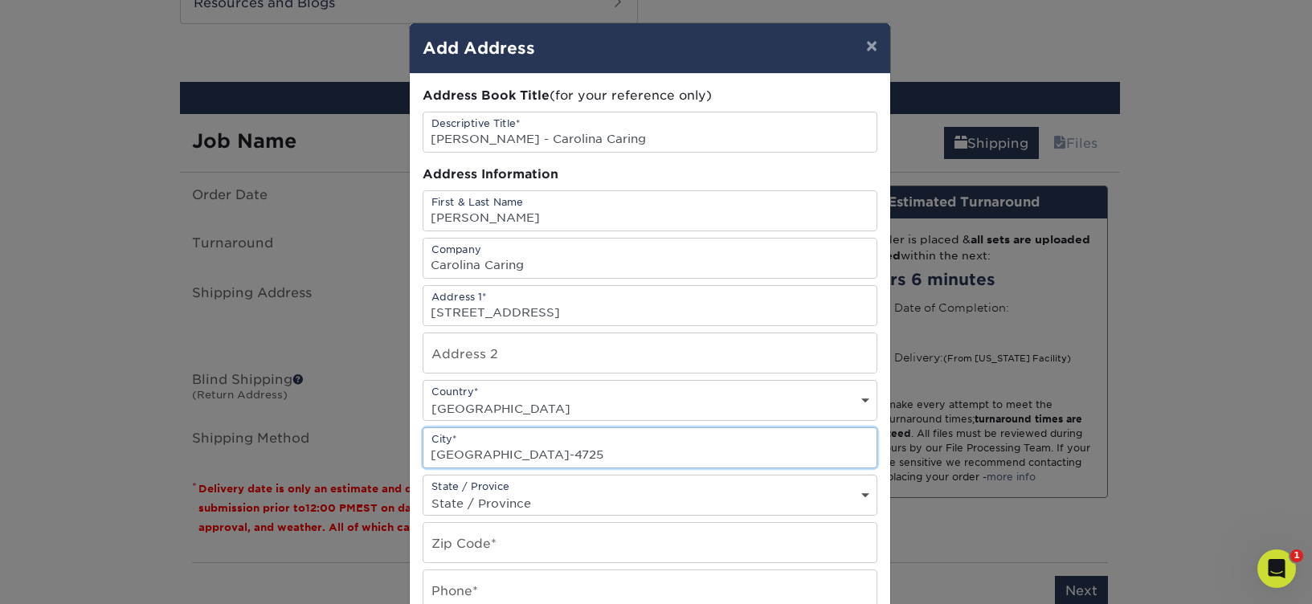
drag, startPoint x: 601, startPoint y: 452, endPoint x: 476, endPoint y: 459, distance: 124.8
click at [476, 459] on input "Gastonia, NC 28054-4725" at bounding box center [649, 447] width 453 height 39
type input "Gastonia"
click at [554, 495] on select "State / Province Alabama Alaska Arizona Arkansas California Colorado Connecticu…" at bounding box center [649, 503] width 453 height 23
select select "NC"
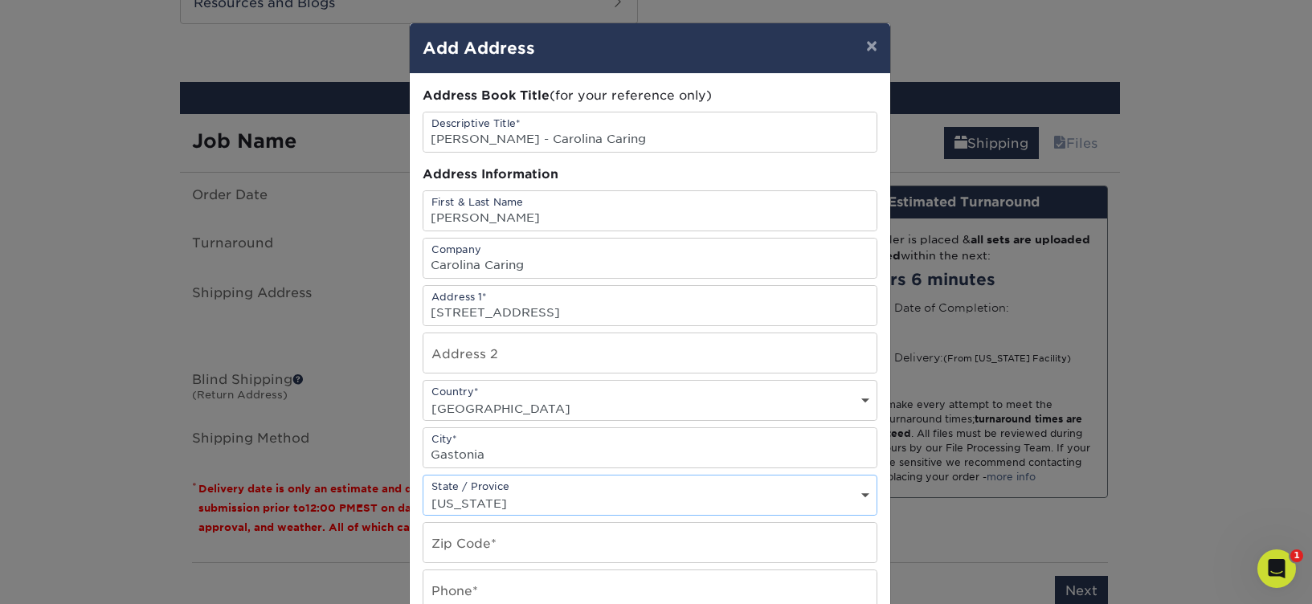
click at [423, 492] on select "State / Province Alabama Alaska Arizona Arkansas California Colorado Connecticu…" at bounding box center [649, 503] width 453 height 23
click at [476, 546] on input "text" at bounding box center [649, 542] width 453 height 39
paste input ", NC 28054-4725"
click at [456, 550] on input ", NC 28054-4725" at bounding box center [649, 542] width 453 height 39
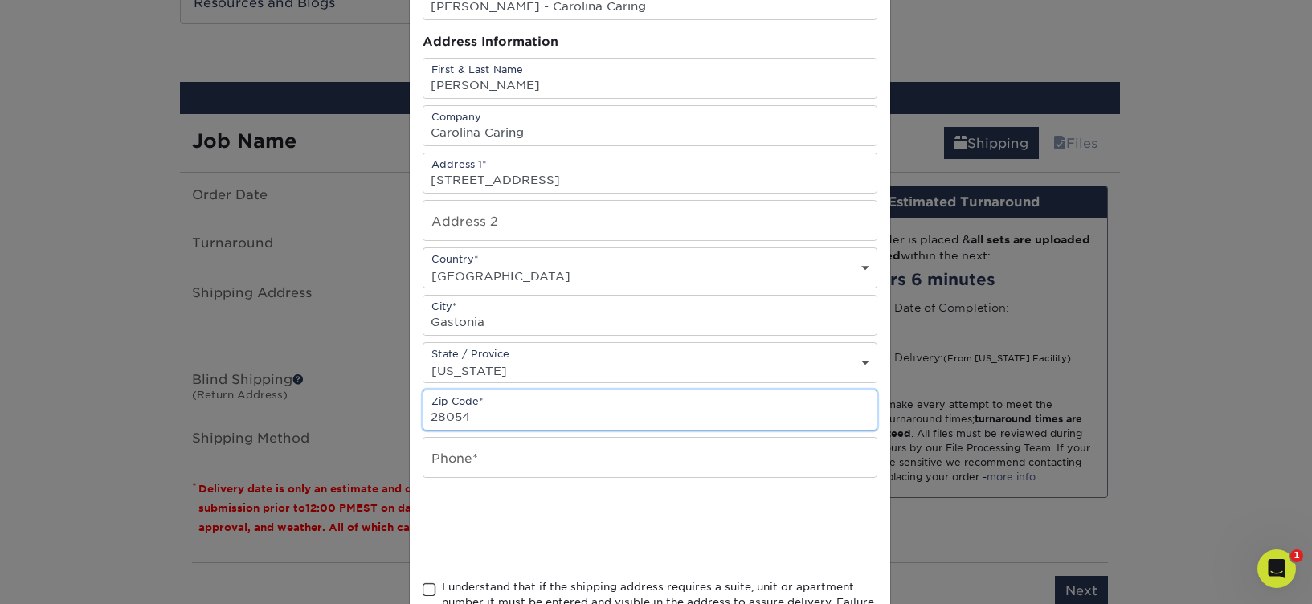
scroll to position [149, 0]
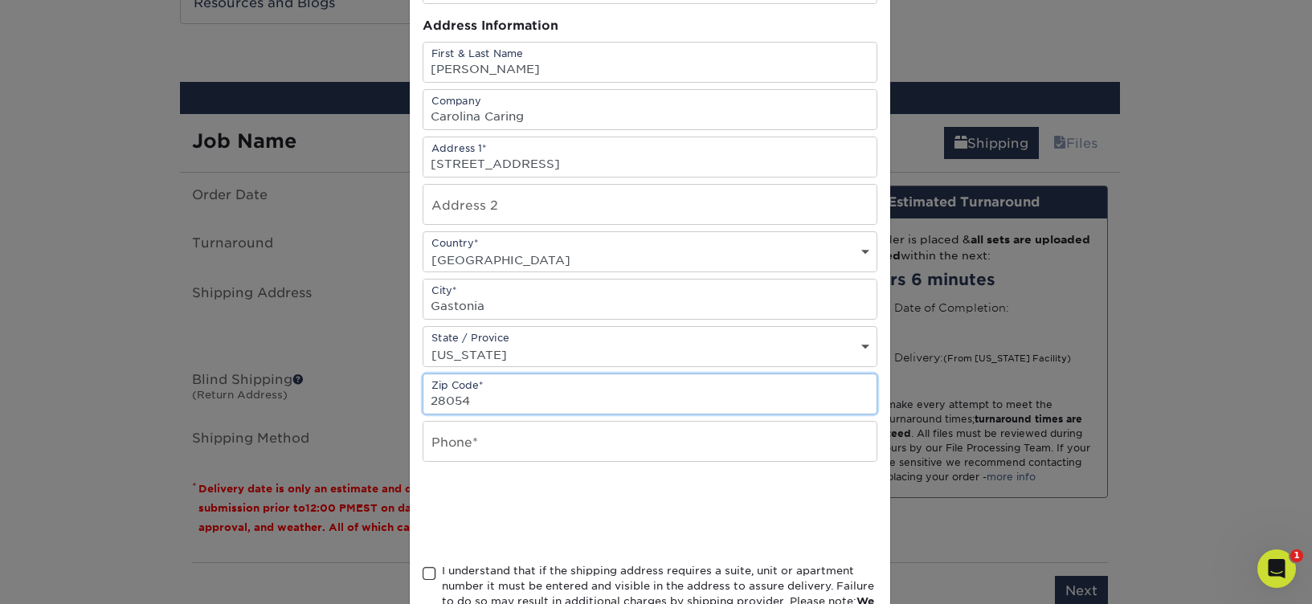
type input "28054"
click at [511, 428] on input "text" at bounding box center [649, 441] width 453 height 39
type input "9136606198"
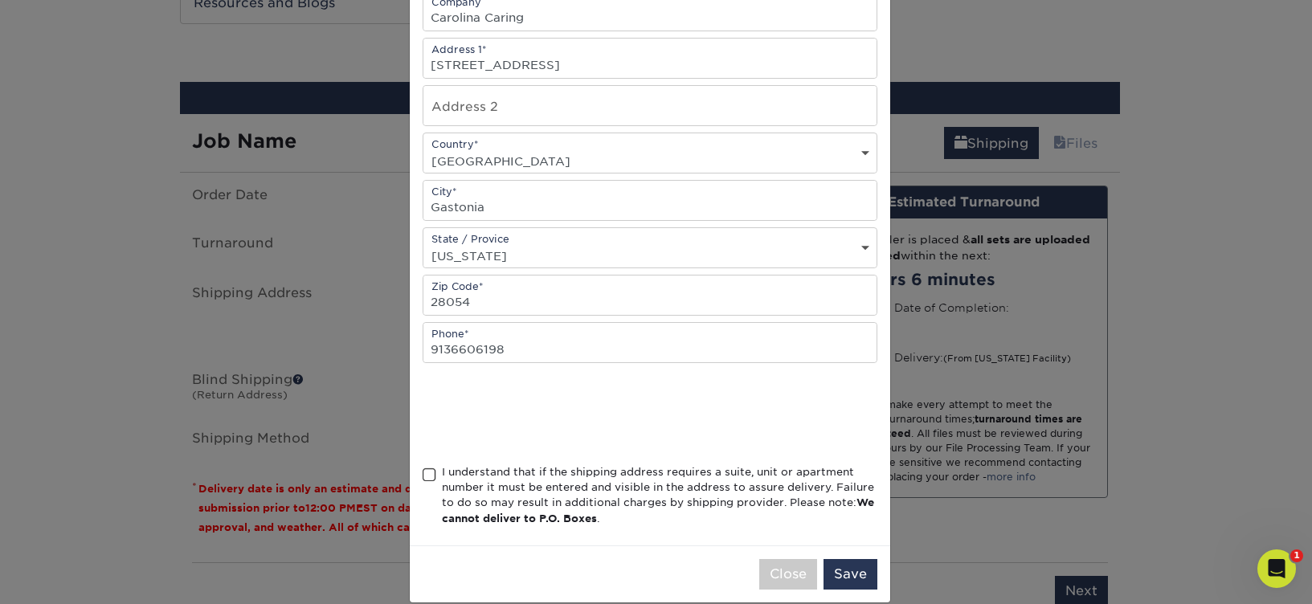
scroll to position [269, 0]
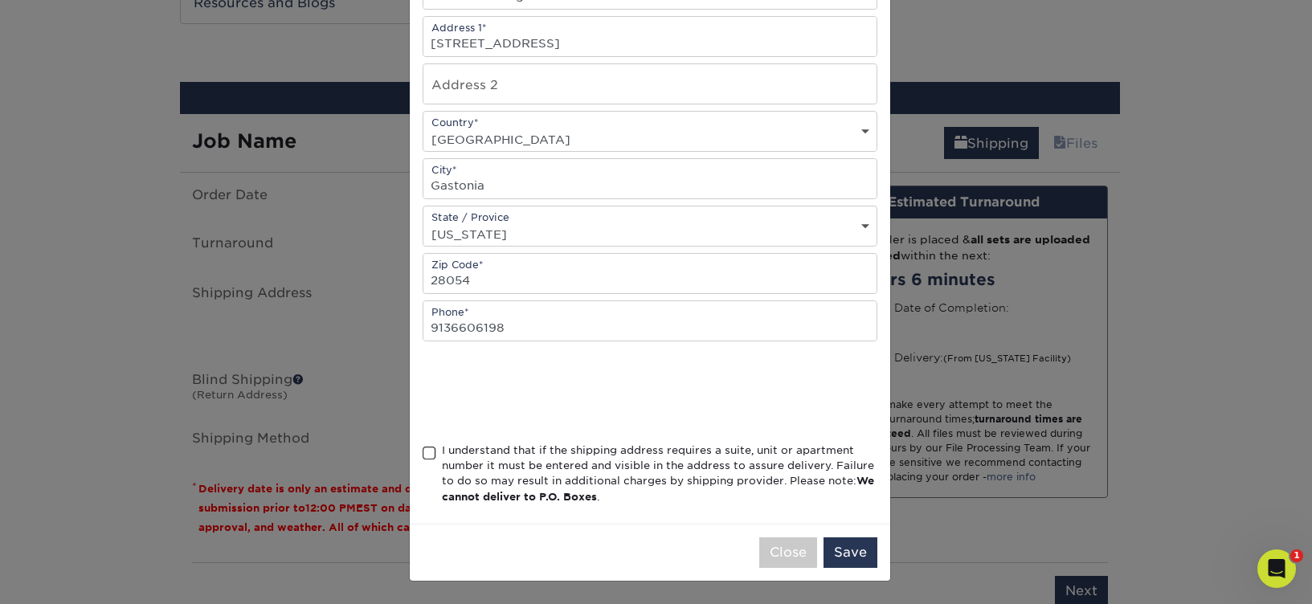
click at [423, 451] on span at bounding box center [430, 453] width 14 height 15
click at [0, 0] on input "I understand that if the shipping address requires a suite, unit or apartment n…" at bounding box center [0, 0] width 0 height 0
click at [844, 550] on button "Save" at bounding box center [851, 553] width 54 height 31
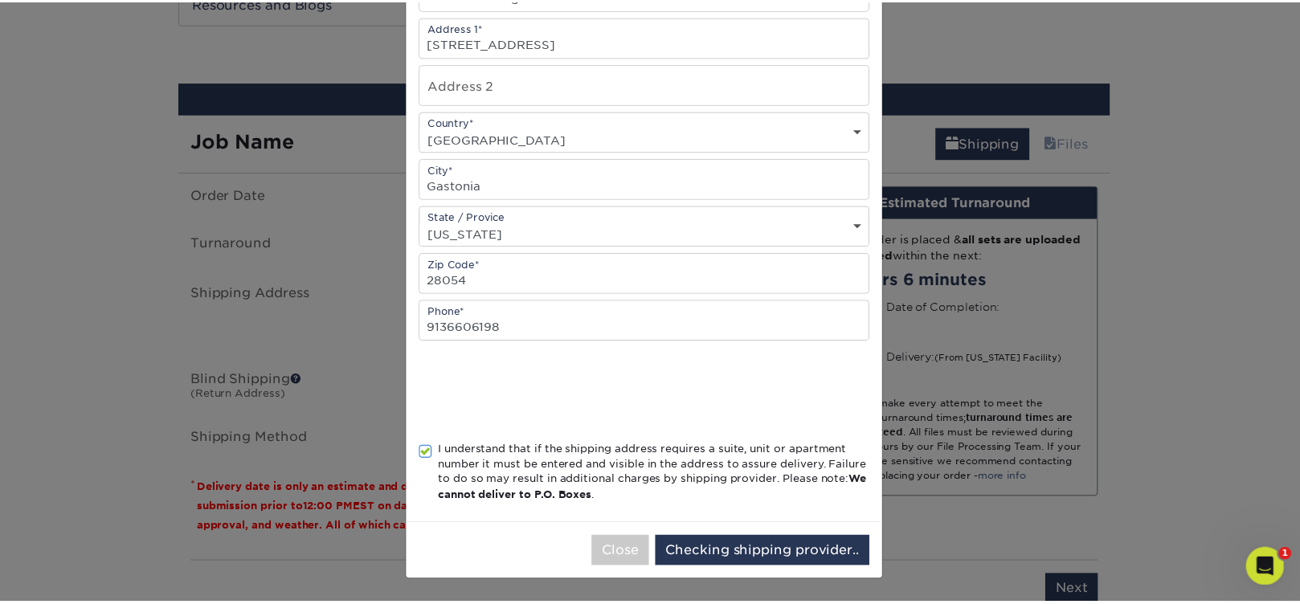
scroll to position [0, 0]
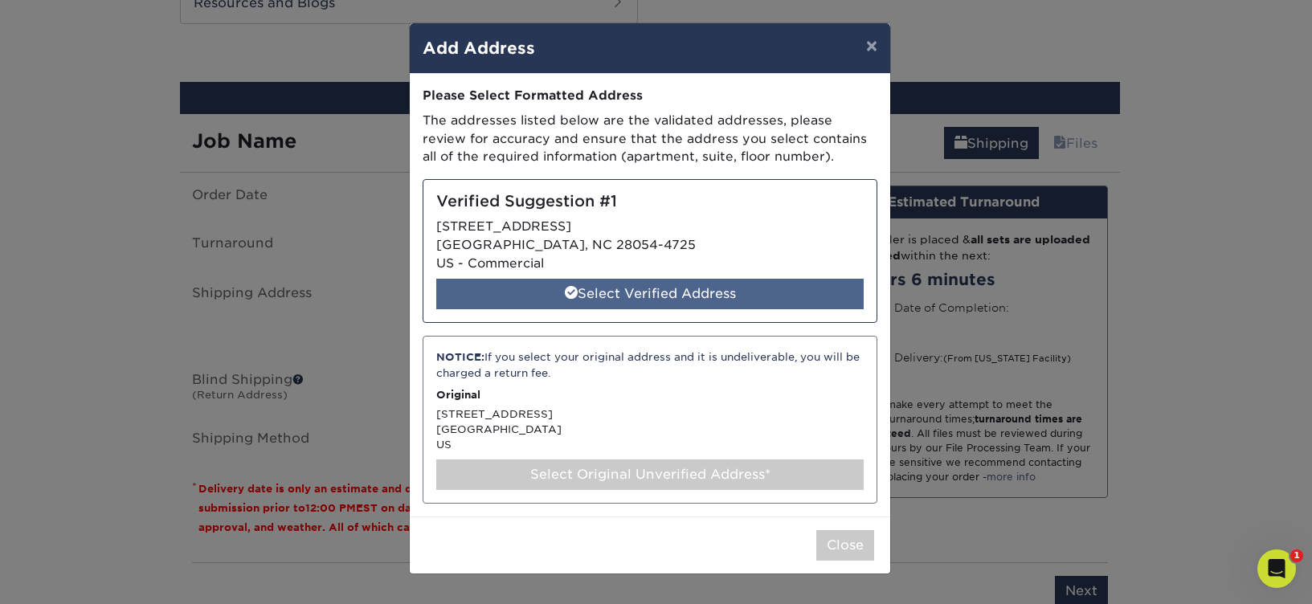
click at [682, 284] on div "Select Verified Address" at bounding box center [649, 294] width 427 height 31
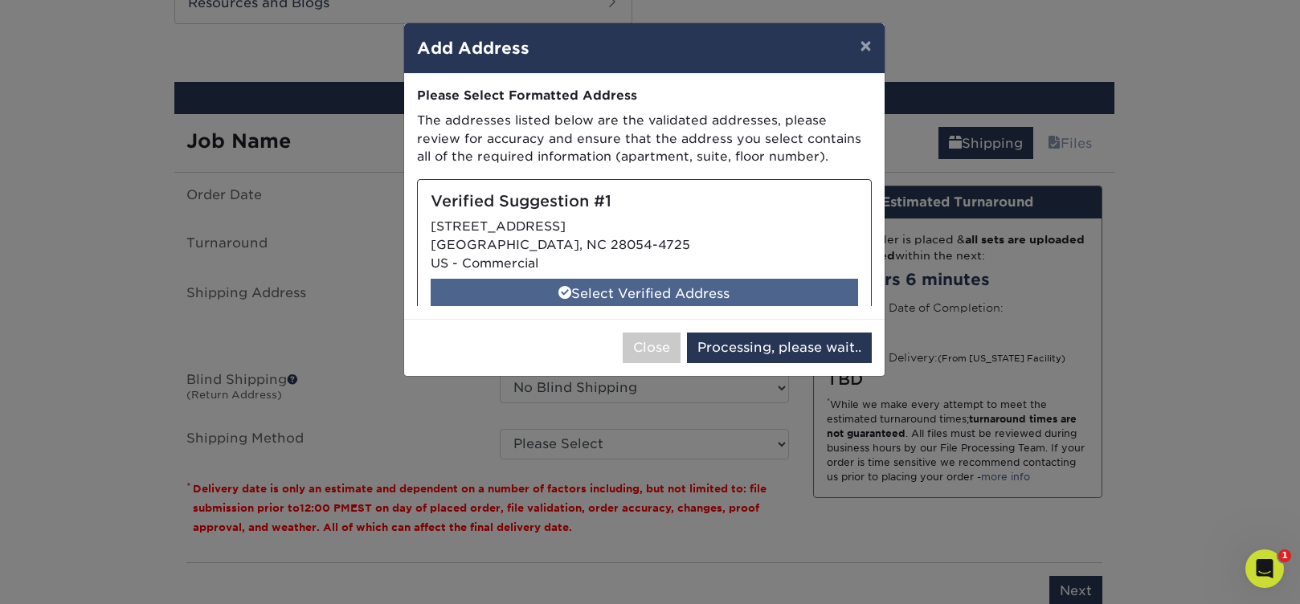
select select "285391"
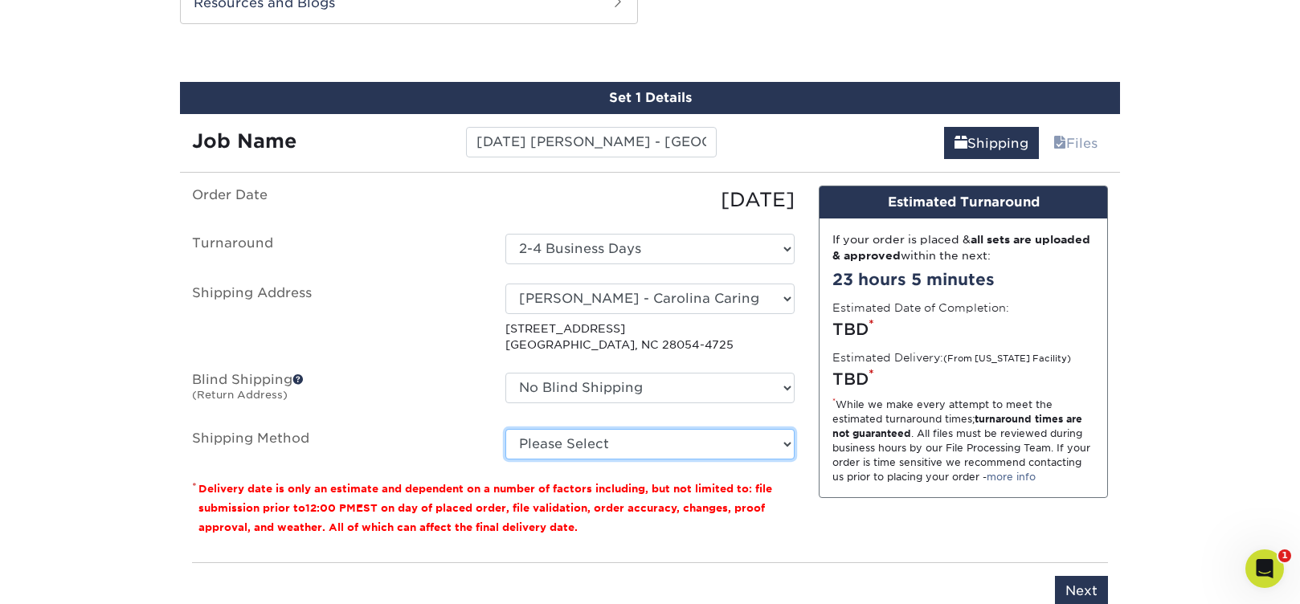
click at [628, 444] on select "Please Select Ground Shipping (+$7.84) 3 Day Shipping Service (+$15.34) 2 Day A…" at bounding box center [649, 444] width 289 height 31
select select "03"
click at [505, 429] on select "Please Select Ground Shipping (+$7.84) 3 Day Shipping Service (+$15.34) 2 Day A…" at bounding box center [649, 444] width 289 height 31
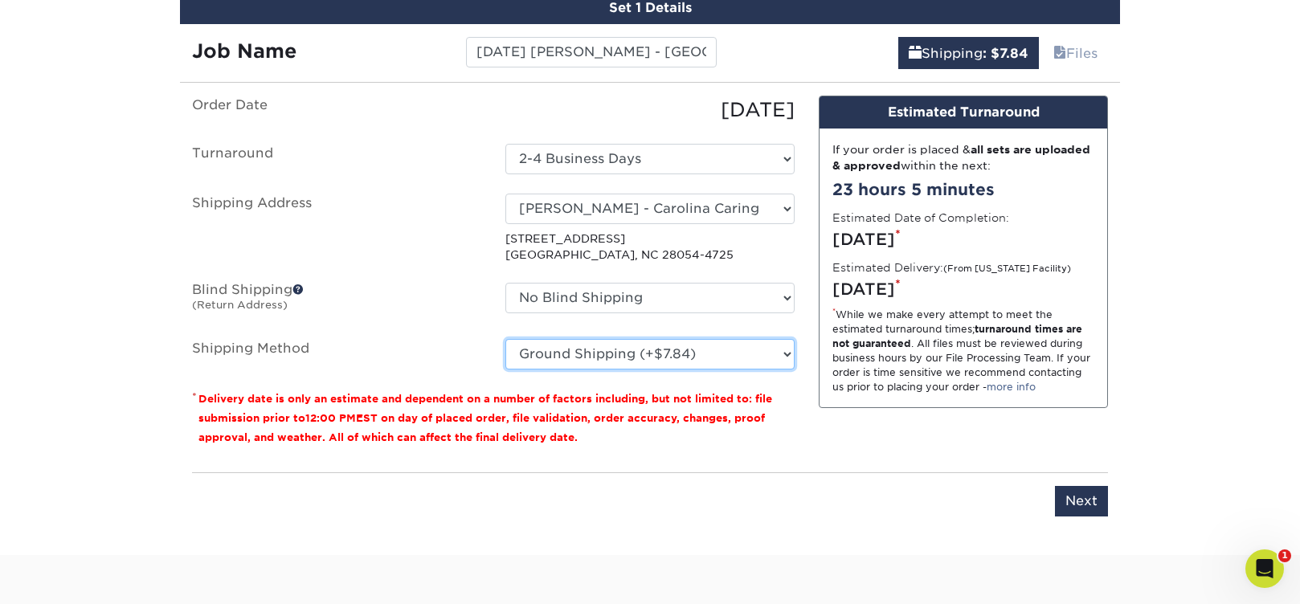
scroll to position [967, 0]
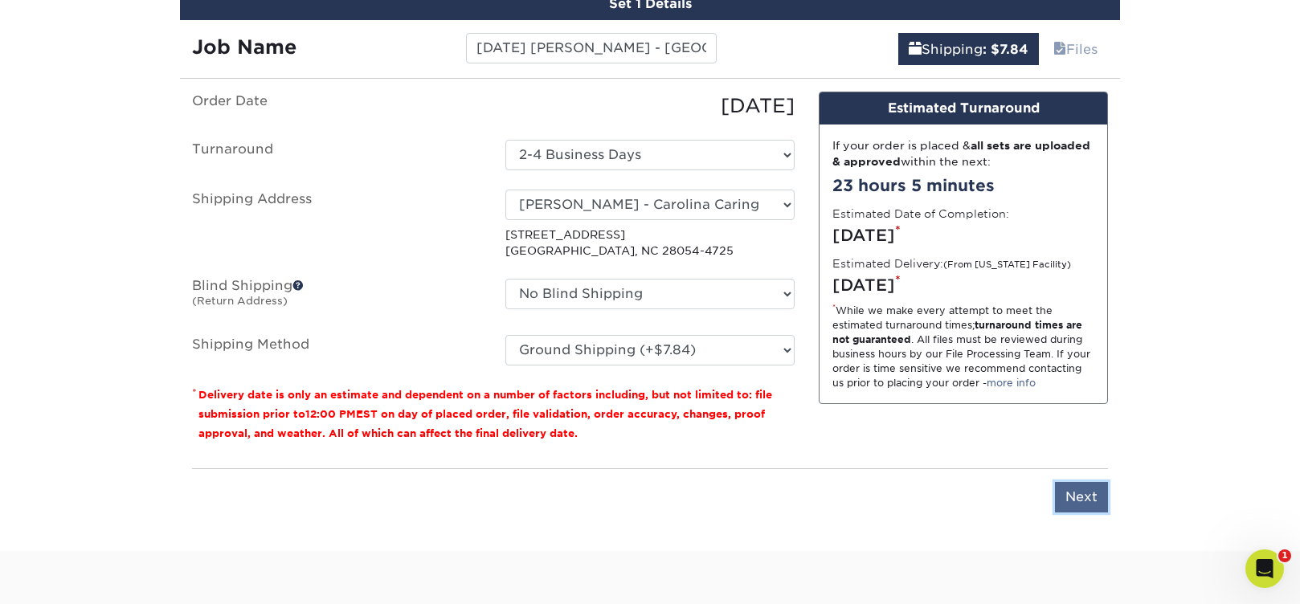
click at [1078, 491] on input "Next" at bounding box center [1081, 497] width 53 height 31
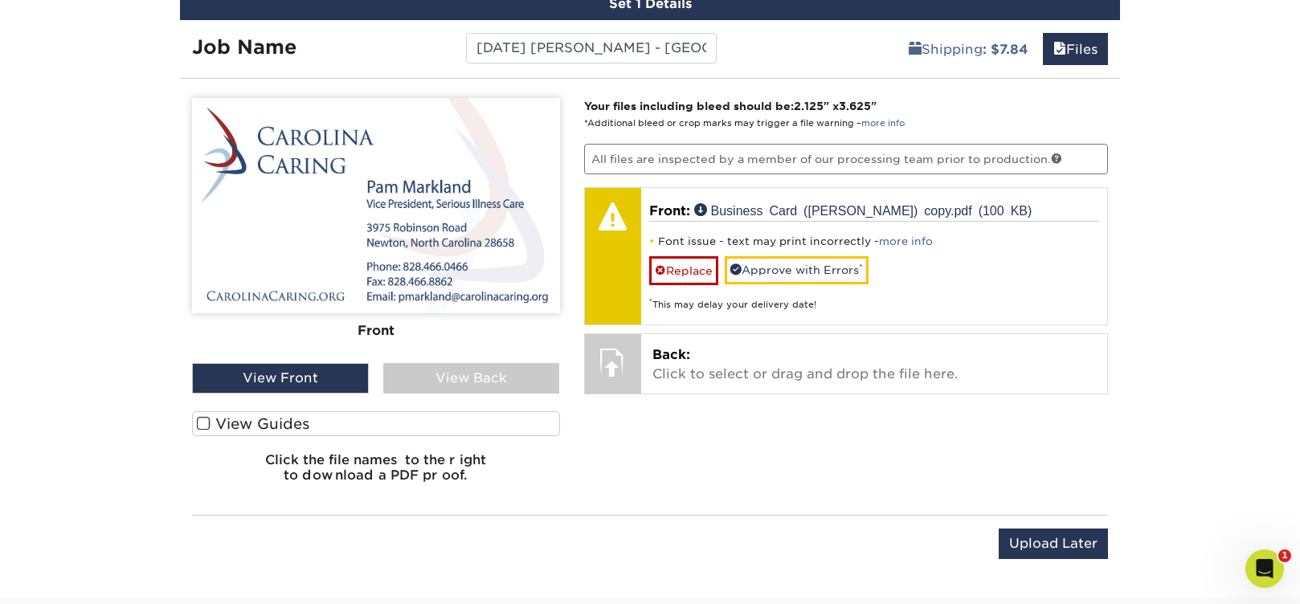
click at [489, 375] on div "View Back" at bounding box center [471, 378] width 177 height 31
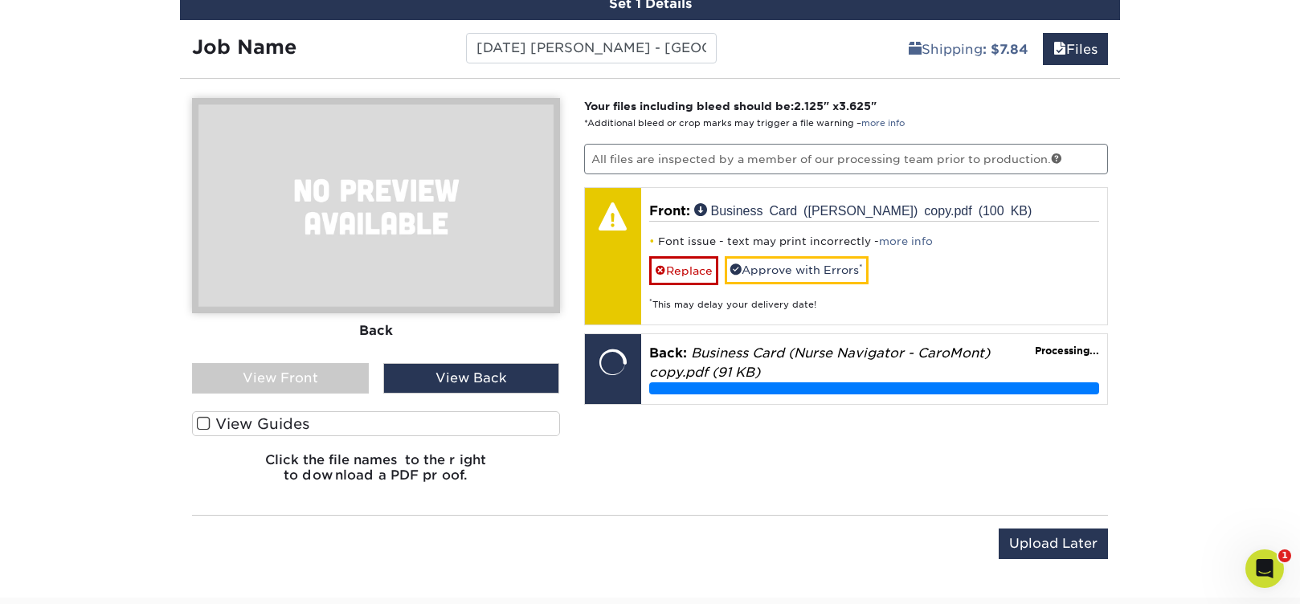
click at [274, 374] on div "View Front" at bounding box center [280, 378] width 177 height 31
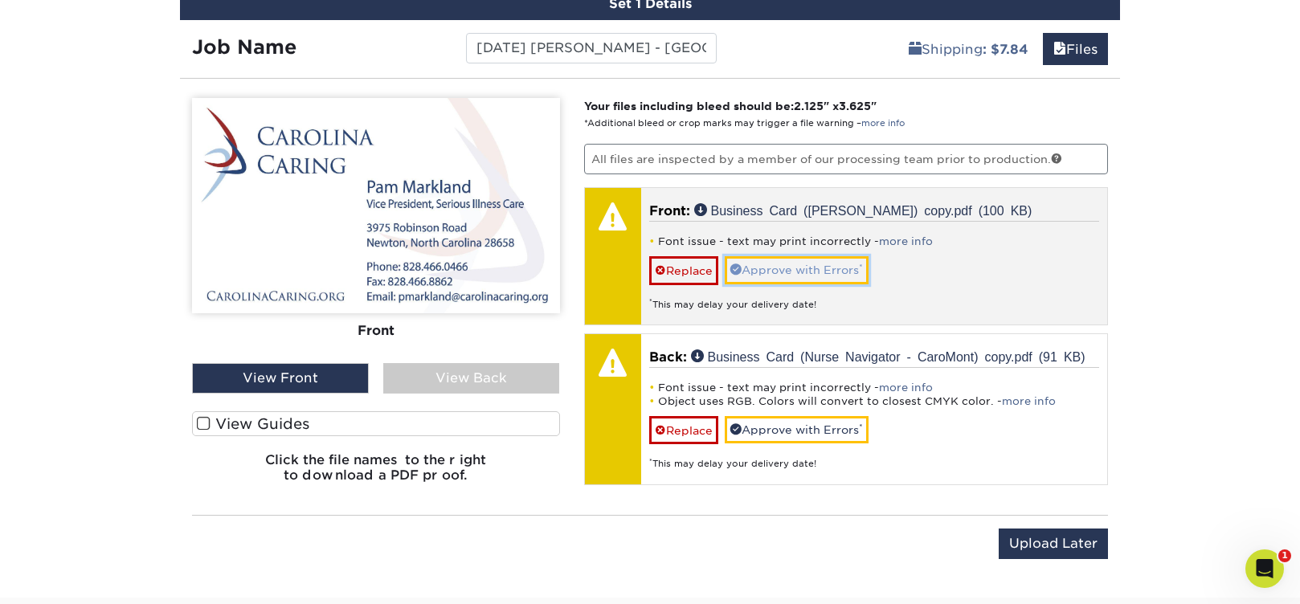
click at [812, 265] on link "Approve with Errors *" at bounding box center [797, 269] width 144 height 27
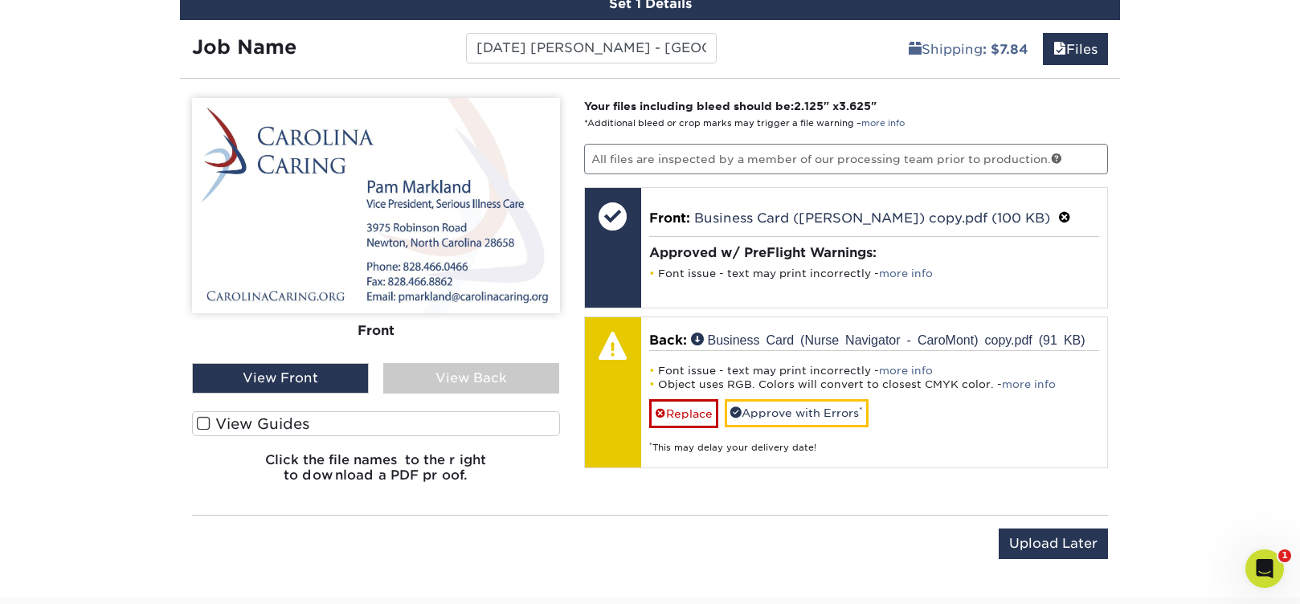
click at [422, 378] on div "View Back" at bounding box center [471, 378] width 177 height 31
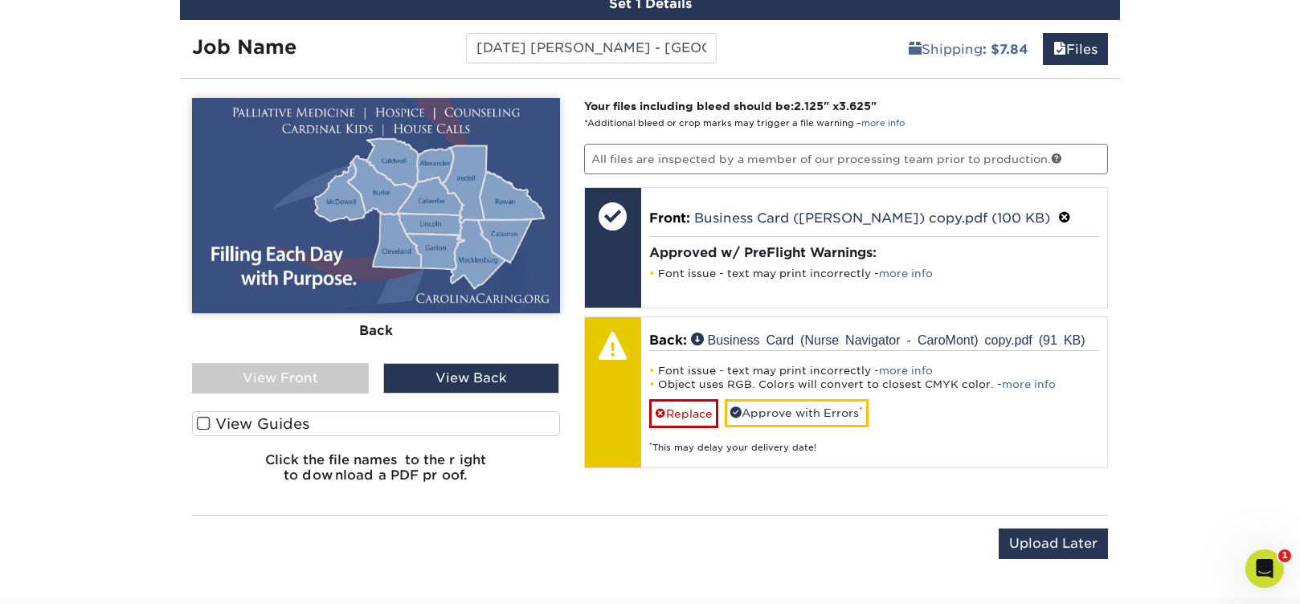
click at [515, 382] on div "View Back" at bounding box center [471, 378] width 177 height 31
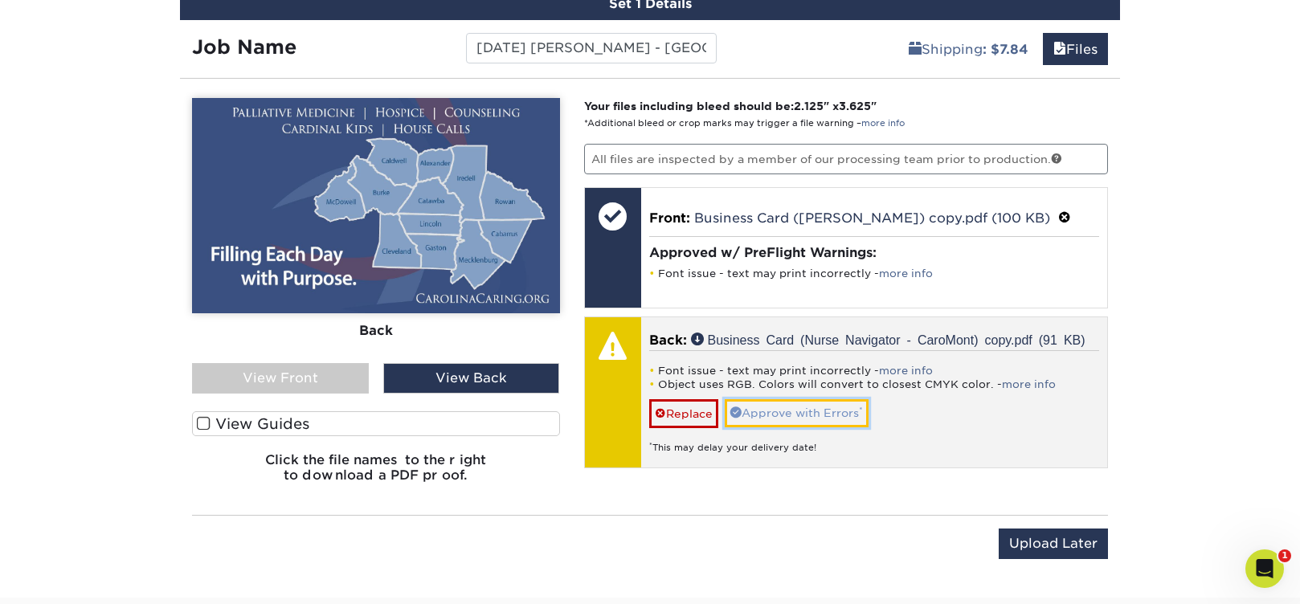
click at [804, 415] on link "Approve with Errors *" at bounding box center [797, 412] width 144 height 27
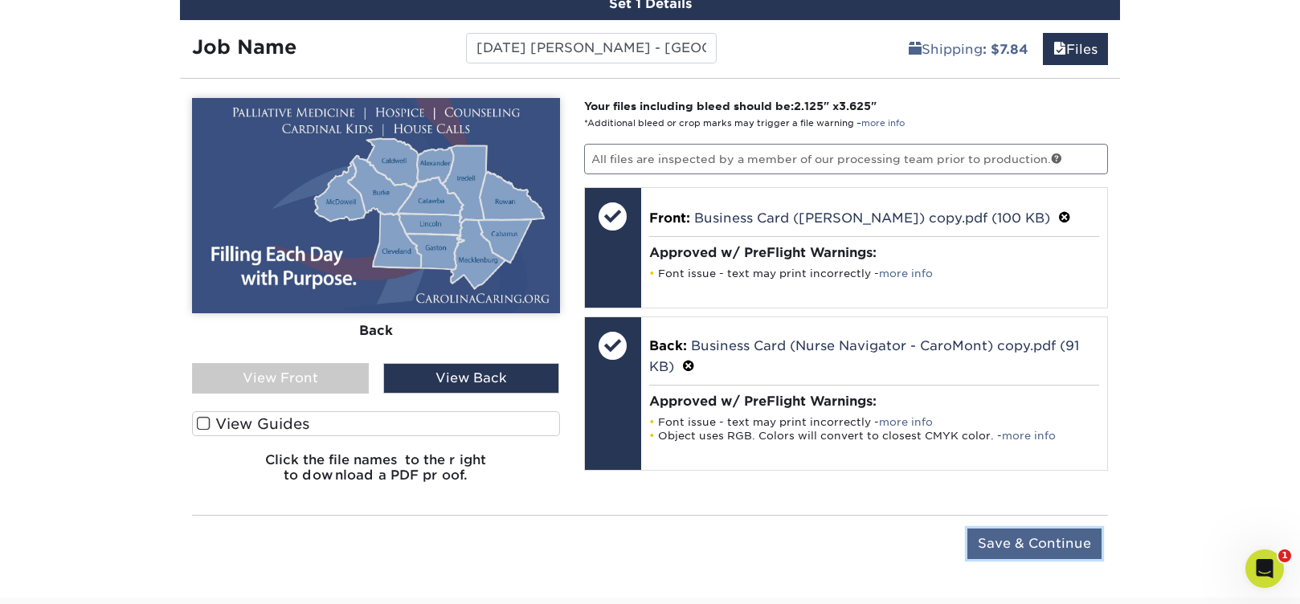
click at [1043, 543] on input "Save & Continue" at bounding box center [1034, 544] width 134 height 31
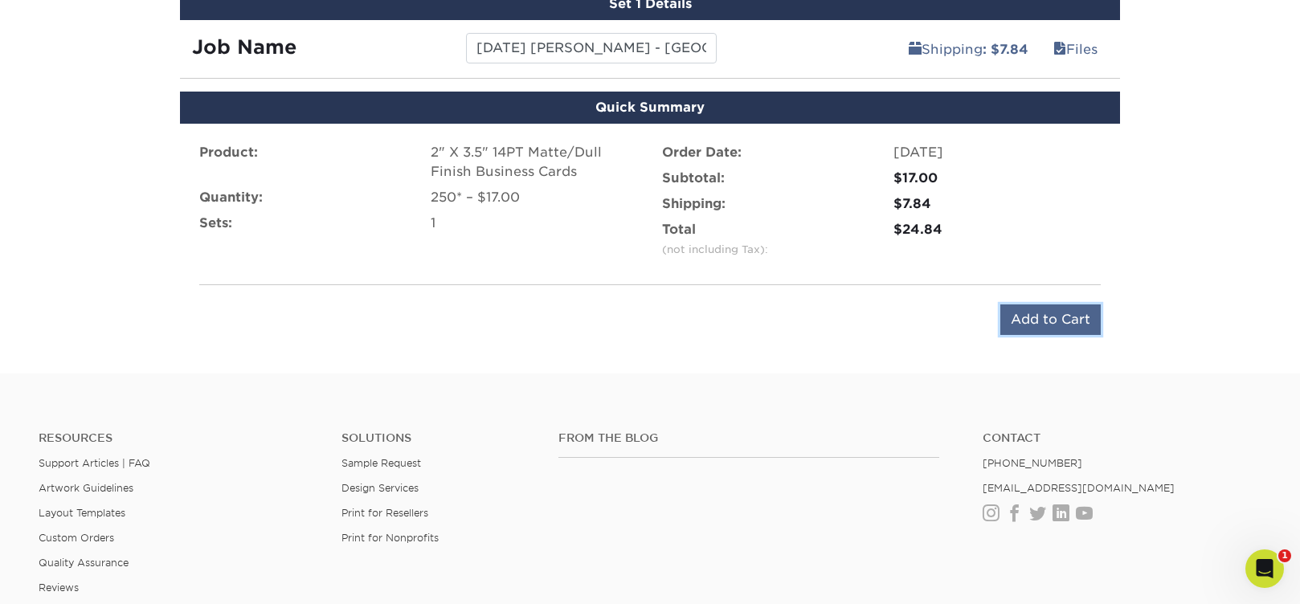
click at [1069, 321] on input "Add to Cart" at bounding box center [1050, 320] width 100 height 31
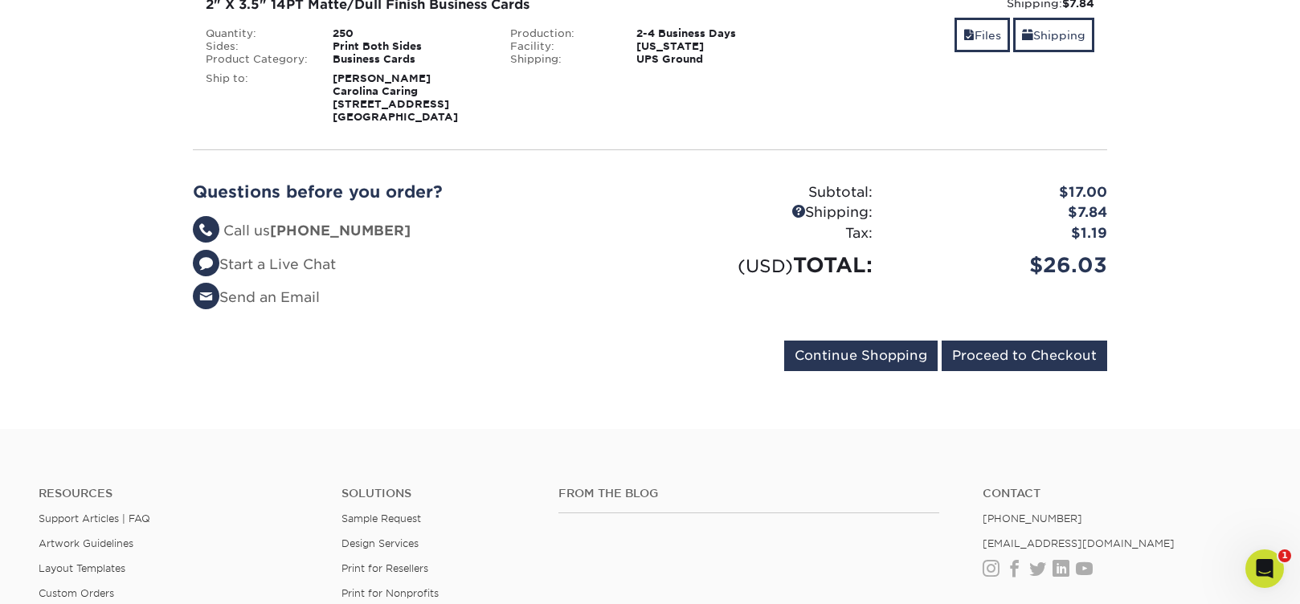
scroll to position [342, 0]
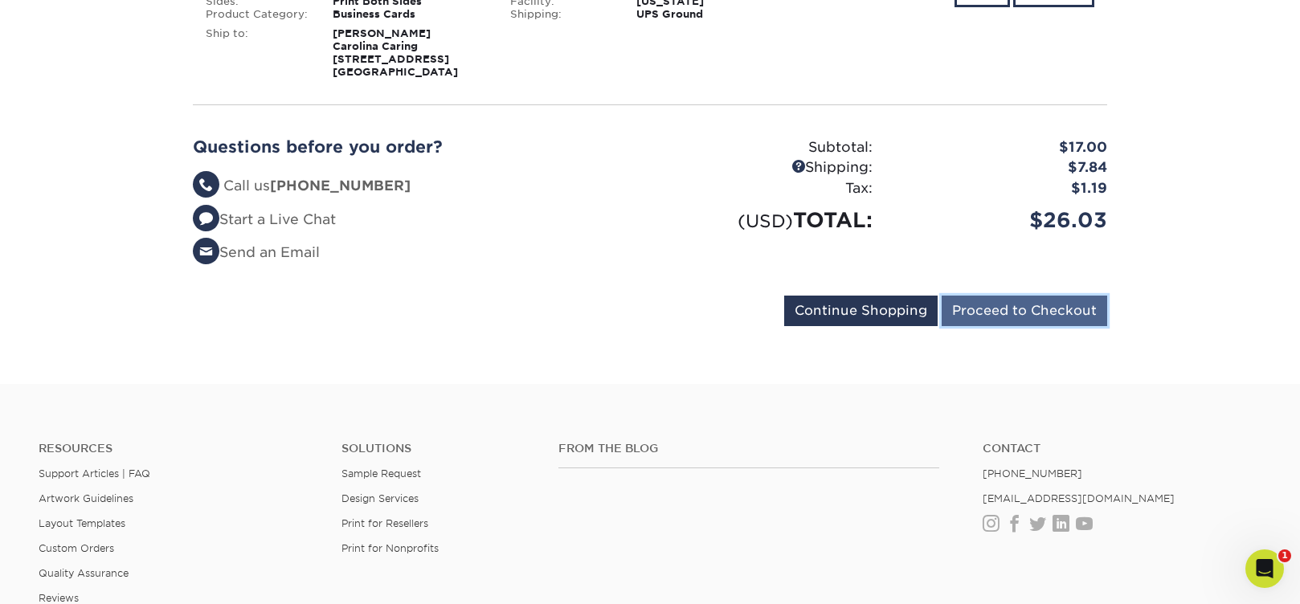
click at [991, 308] on input "Proceed to Checkout" at bounding box center [1025, 311] width 166 height 31
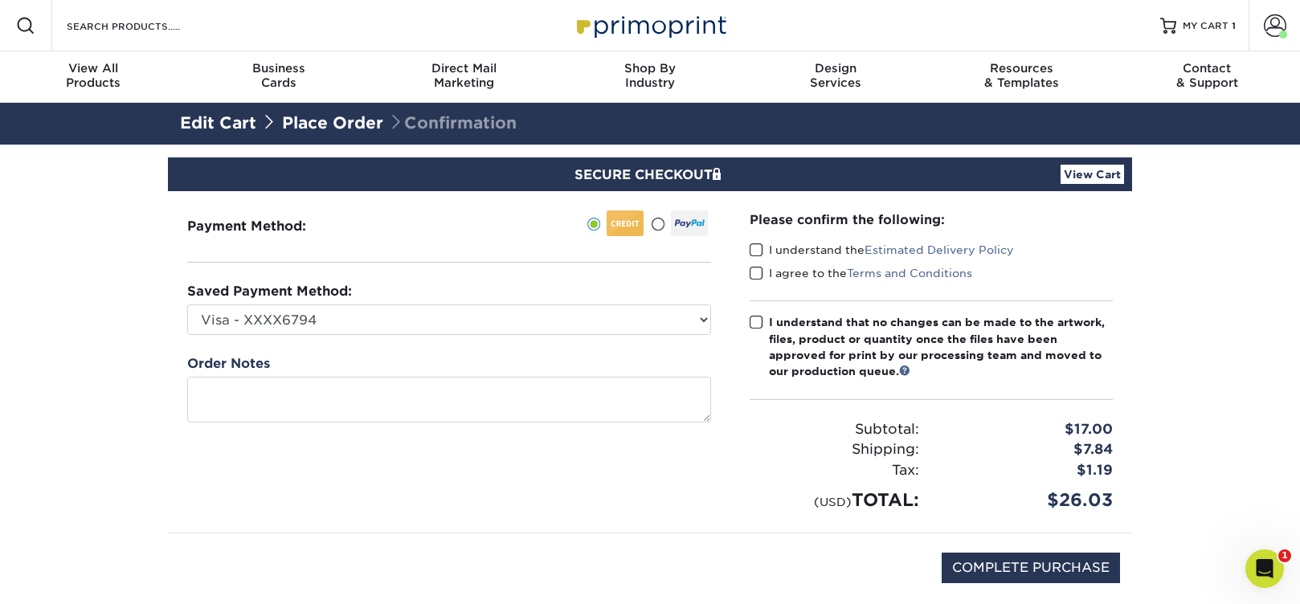
click at [756, 246] on span at bounding box center [757, 250] width 14 height 15
click at [0, 0] on input "I understand the Estimated Delivery Policy" at bounding box center [0, 0] width 0 height 0
click at [760, 272] on span at bounding box center [757, 273] width 14 height 15
click at [0, 0] on input "I agree to the Terms and Conditions" at bounding box center [0, 0] width 0 height 0
drag, startPoint x: 762, startPoint y: 317, endPoint x: 721, endPoint y: 327, distance: 42.1
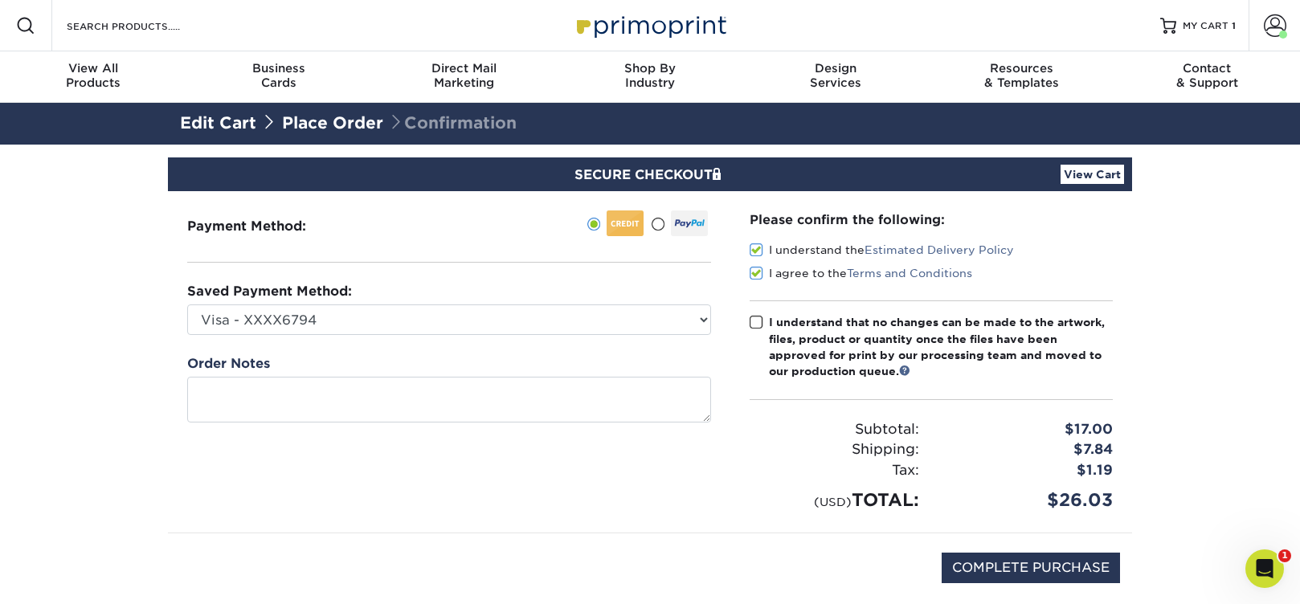
click at [762, 317] on span at bounding box center [757, 322] width 14 height 15
click at [0, 0] on input "I understand that no changes can be made to the artwork, files, product or quan…" at bounding box center [0, 0] width 0 height 0
click at [699, 320] on select "Visa - XXXX6794 Visa - XXXX7081 Visa - XXXX2172 Visa - XXXX1584 Visa - XXXX7084…" at bounding box center [449, 320] width 524 height 31
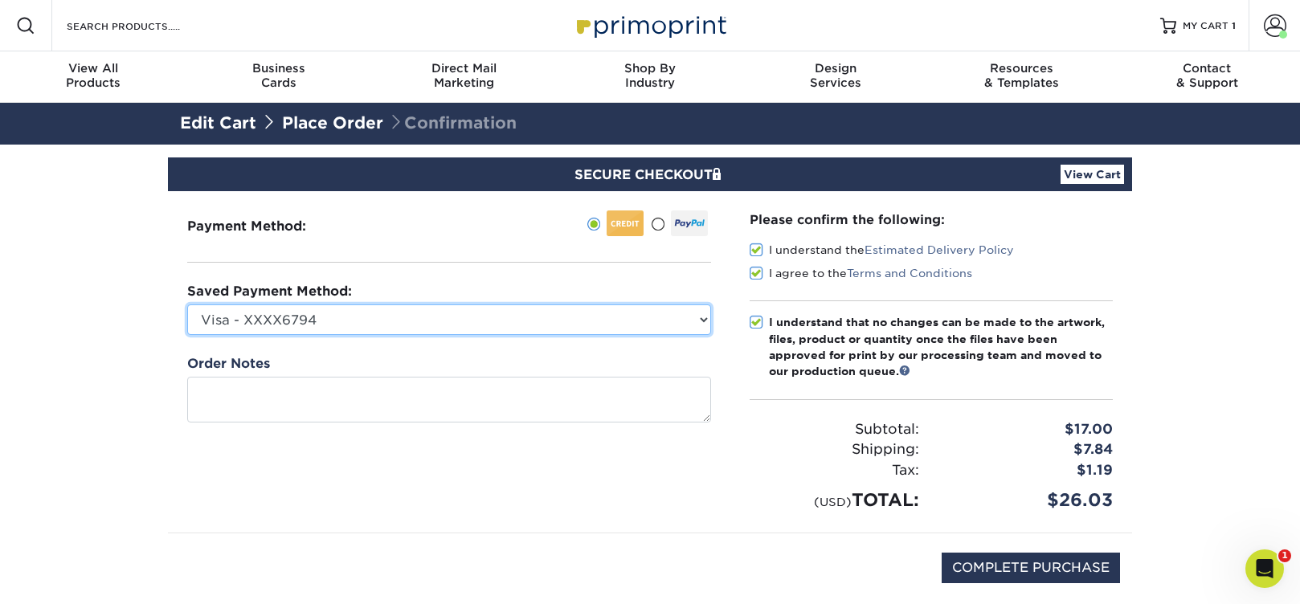
select select "69163"
click at [187, 305] on select "Visa - XXXX6794 Visa - XXXX7081 Visa - XXXX2172 Visa - XXXX1584 Visa - XXXX7084…" at bounding box center [449, 320] width 524 height 31
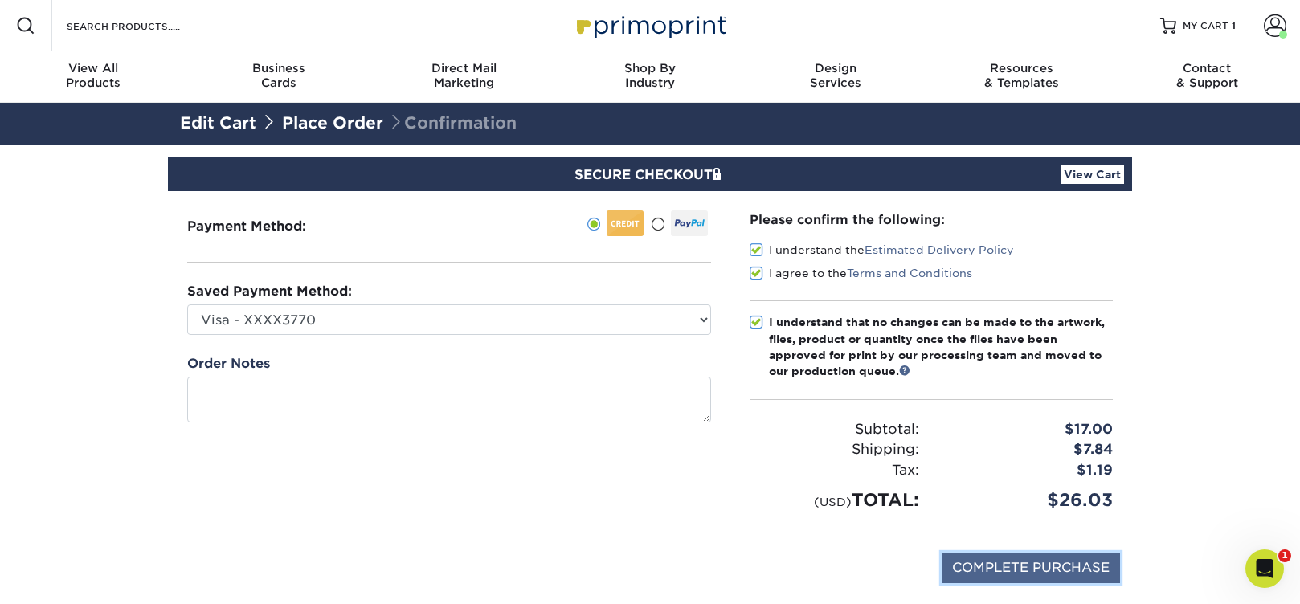
click at [1045, 562] on input "COMPLETE PURCHASE" at bounding box center [1031, 568] width 178 height 31
type input "PROCESSING, PLEASE WAIT..."
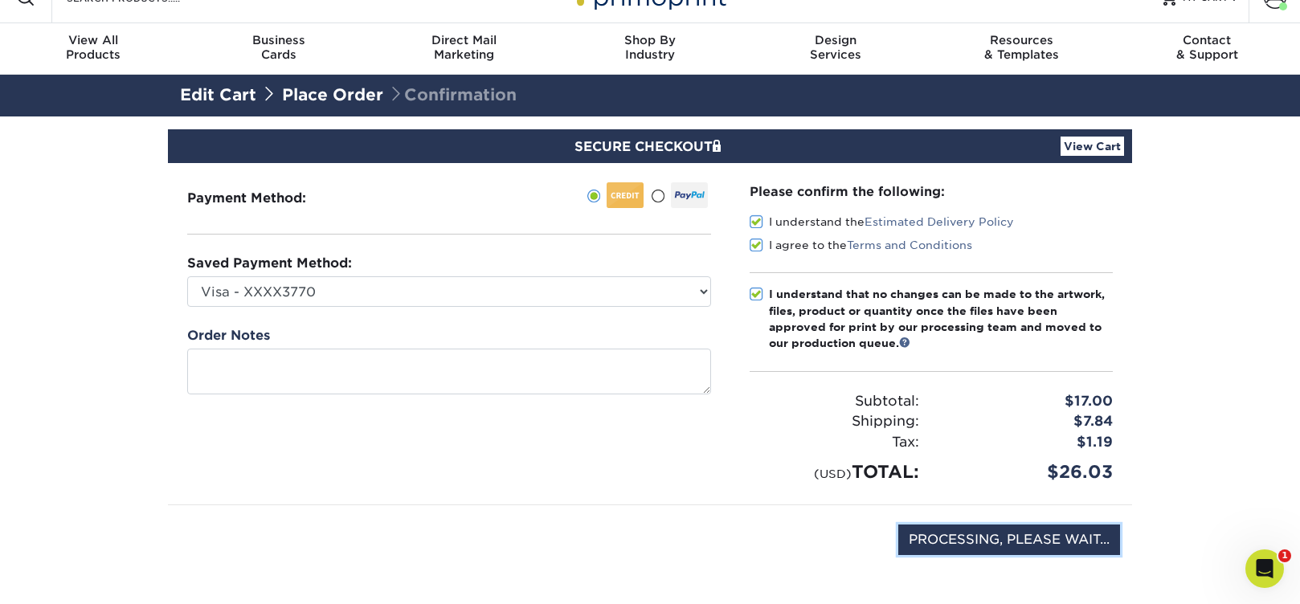
scroll to position [83, 0]
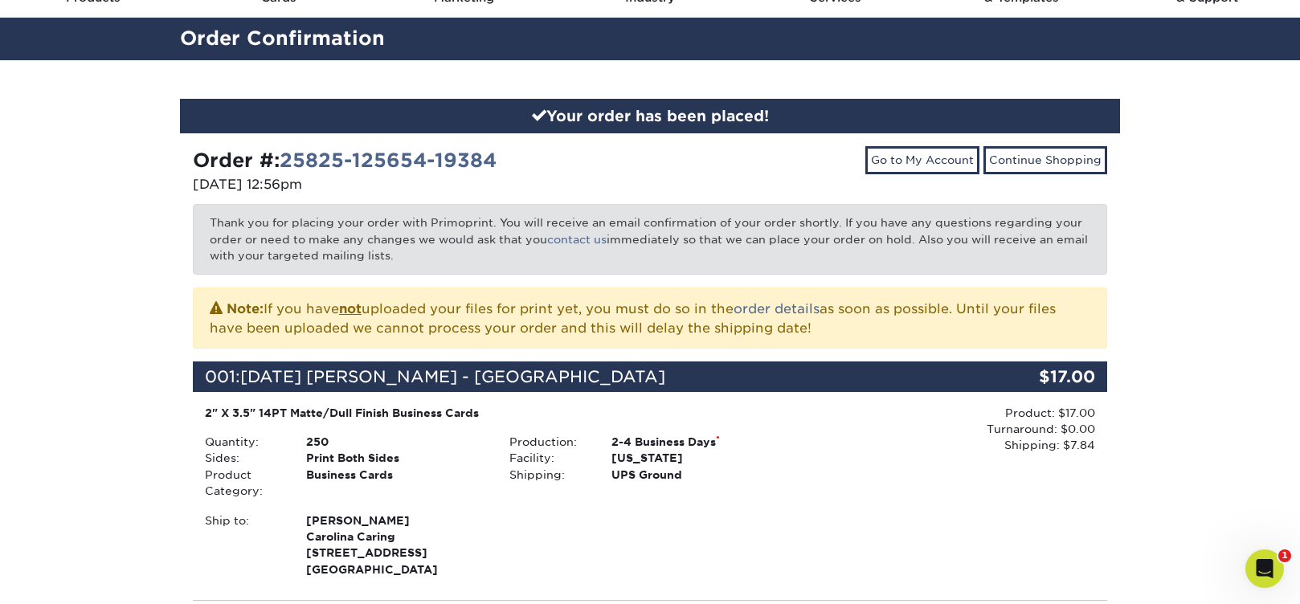
scroll to position [35, 0]
